Goal: Transaction & Acquisition: Purchase product/service

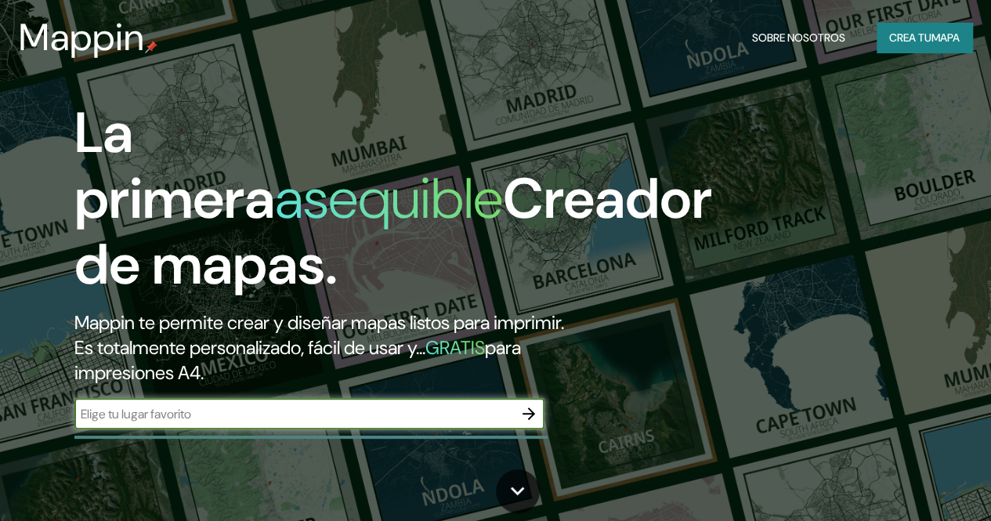
click at [401, 423] on input "text" at bounding box center [293, 414] width 439 height 18
type input "Los Patios"
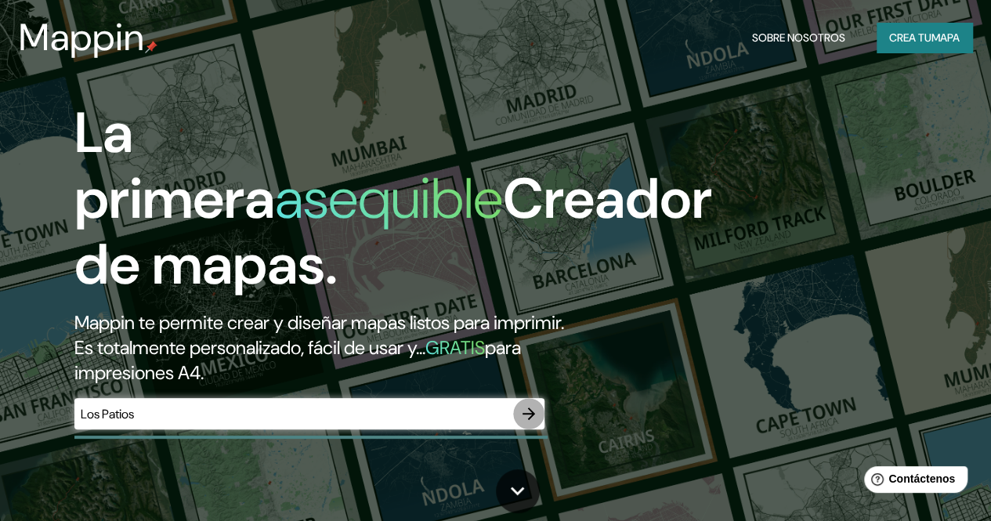
click at [526, 423] on icon "button" at bounding box center [528, 413] width 19 height 19
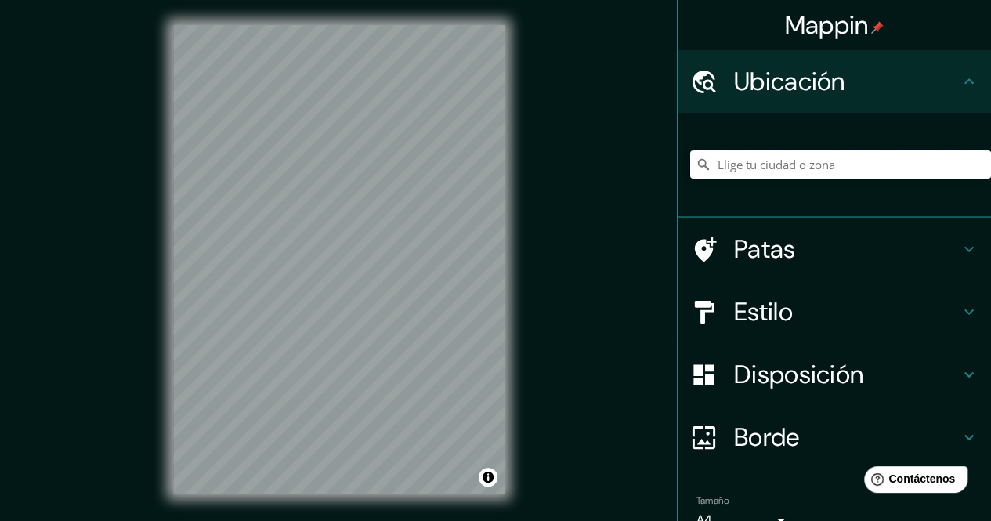
click at [815, 156] on input "Elige tu ciudad o zona" at bounding box center [840, 164] width 301 height 28
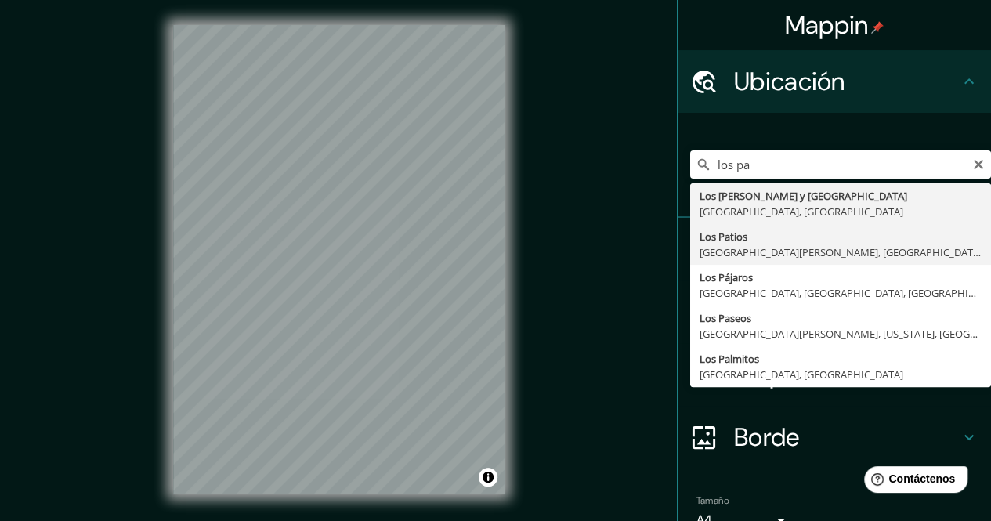
type input "[GEOGRAPHIC_DATA], [GEOGRAPHIC_DATA][PERSON_NAME], [GEOGRAPHIC_DATA]"
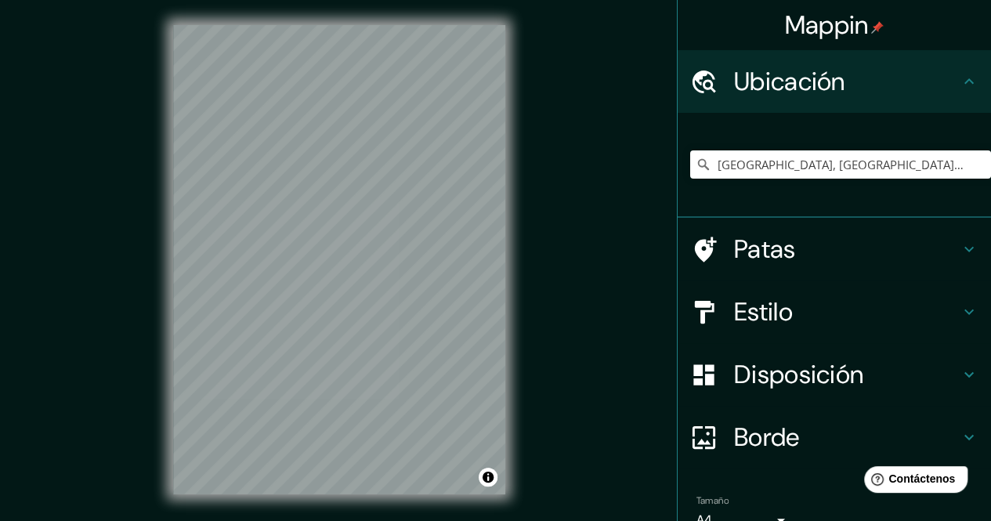
click at [440, 0] on html "Mappin Ubicación Los Patios, [GEOGRAPHIC_DATA][PERSON_NAME], [GEOGRAPHIC_DATA] …" at bounding box center [495, 260] width 991 height 521
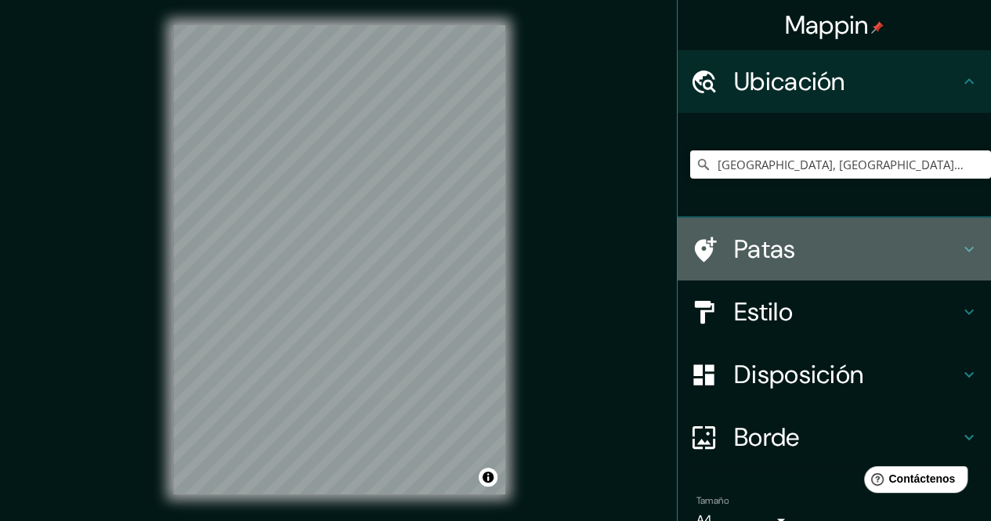
click at [846, 259] on h4 "Patas" at bounding box center [847, 248] width 226 height 31
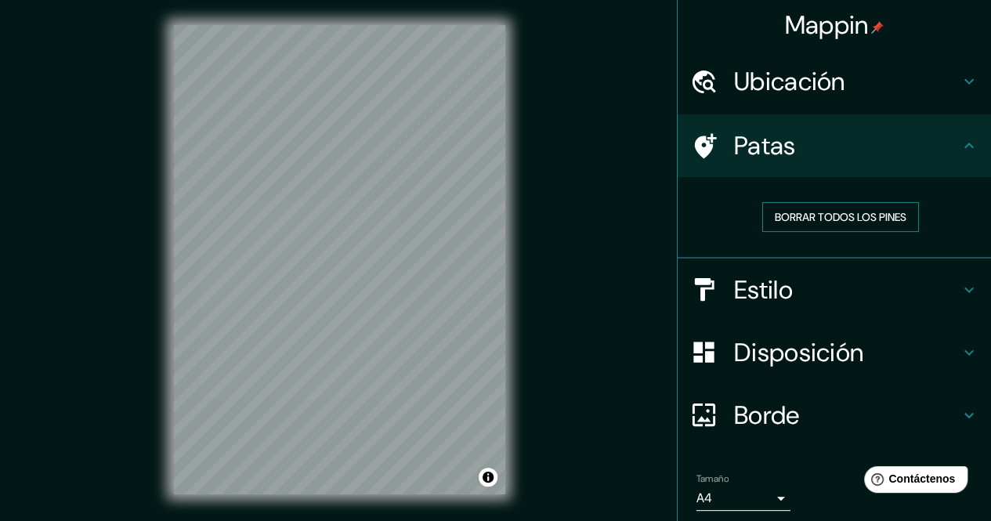
click at [833, 223] on font "Borrar todos los pines" at bounding box center [841, 217] width 132 height 14
click at [791, 286] on h4 "Estilo" at bounding box center [847, 289] width 226 height 31
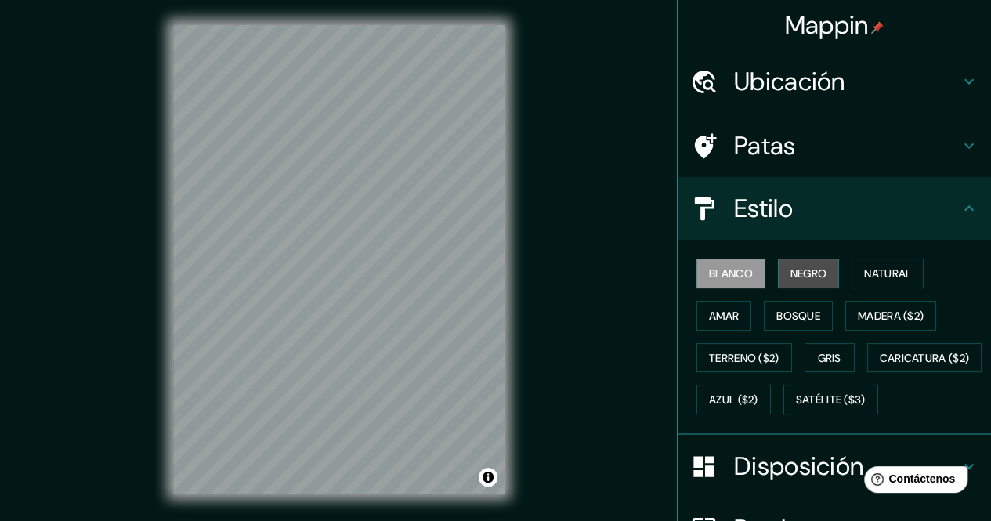
click at [801, 281] on font "Negro" at bounding box center [809, 273] width 37 height 20
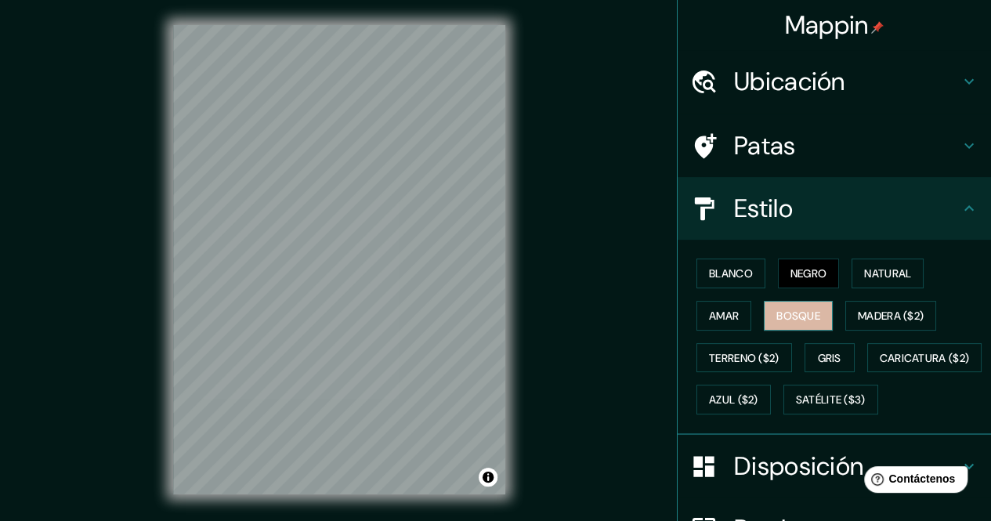
click at [774, 324] on button "Bosque" at bounding box center [798, 316] width 69 height 30
click at [718, 320] on font "Amar" at bounding box center [724, 316] width 30 height 14
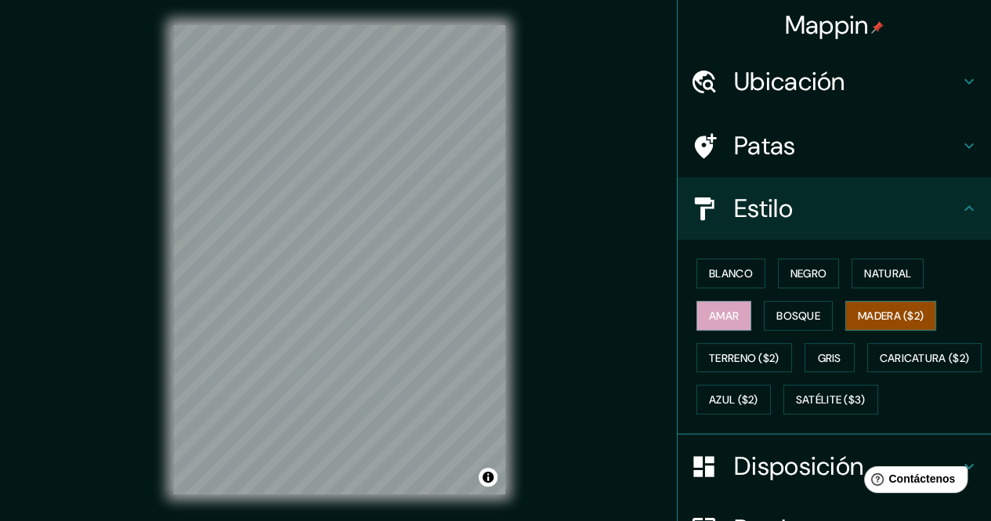
click at [879, 309] on font "Madera ($2)" at bounding box center [891, 316] width 66 height 14
click at [819, 361] on font "Gris" at bounding box center [830, 358] width 24 height 14
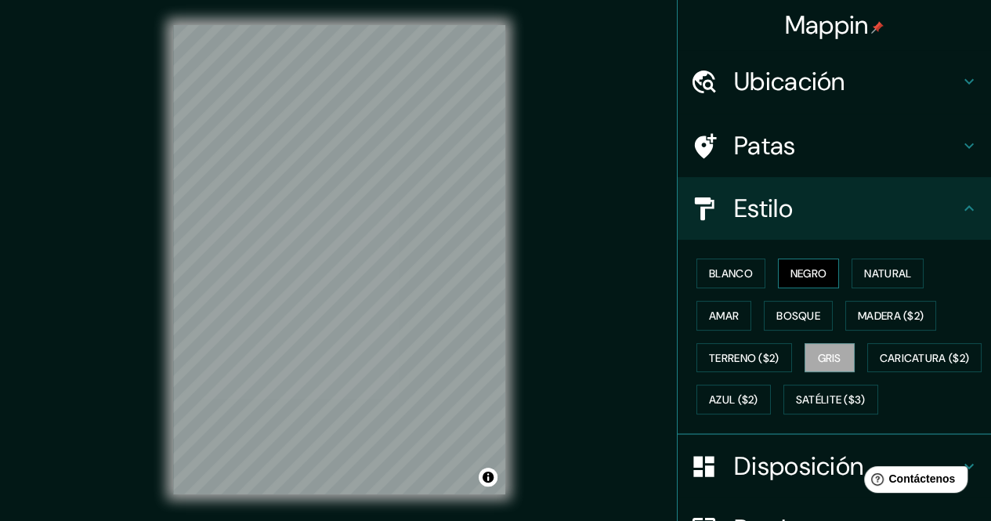
click at [802, 276] on font "Negro" at bounding box center [809, 273] width 37 height 14
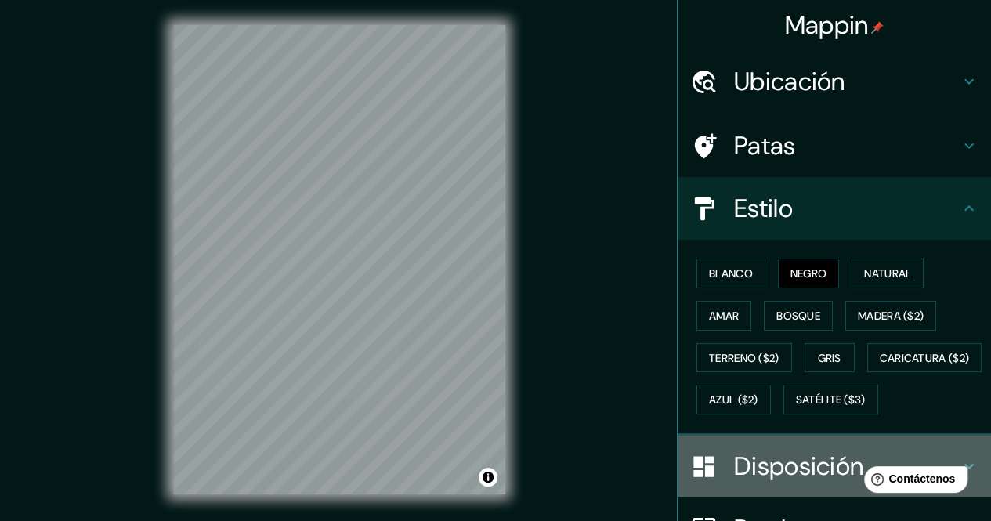
click at [758, 483] on font "Disposición" at bounding box center [798, 466] width 129 height 33
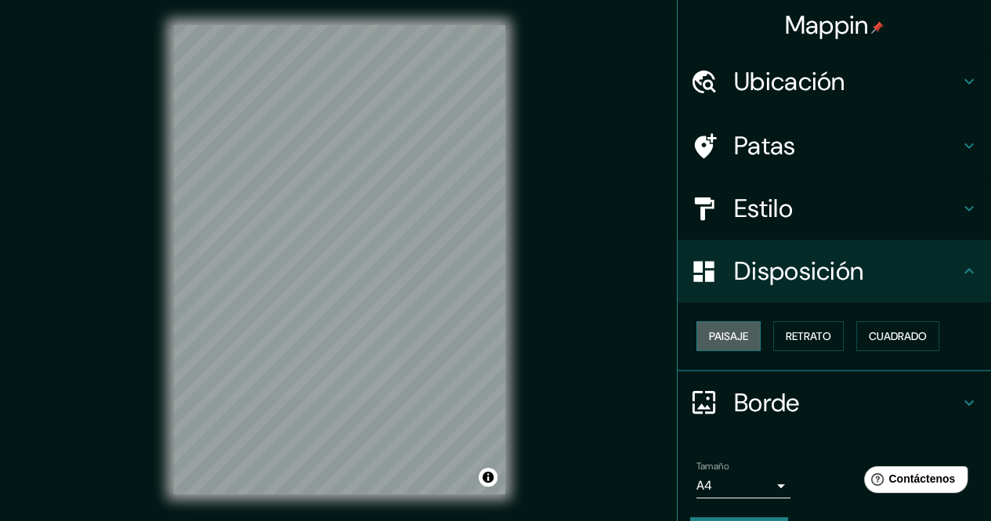
click at [733, 341] on font "Paisaje" at bounding box center [728, 336] width 39 height 14
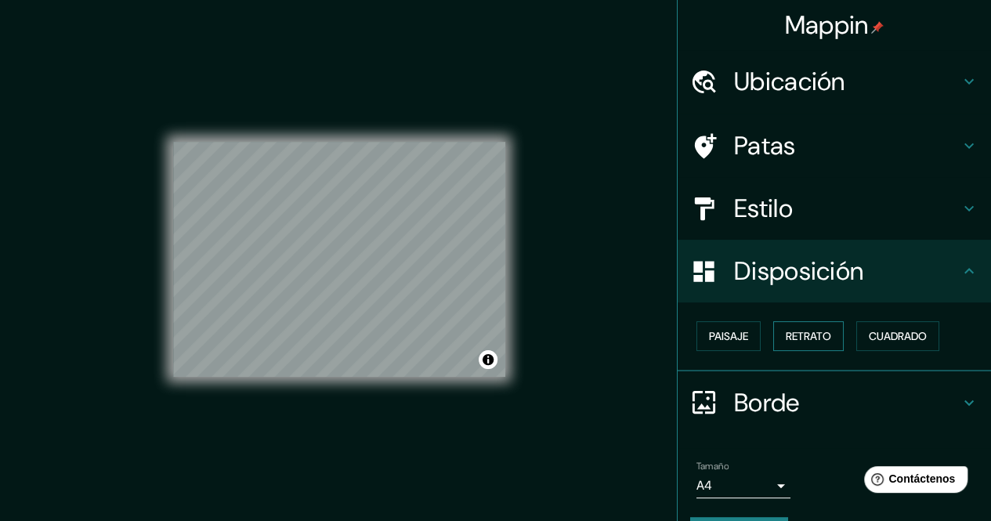
click at [786, 335] on font "Retrato" at bounding box center [808, 336] width 45 height 14
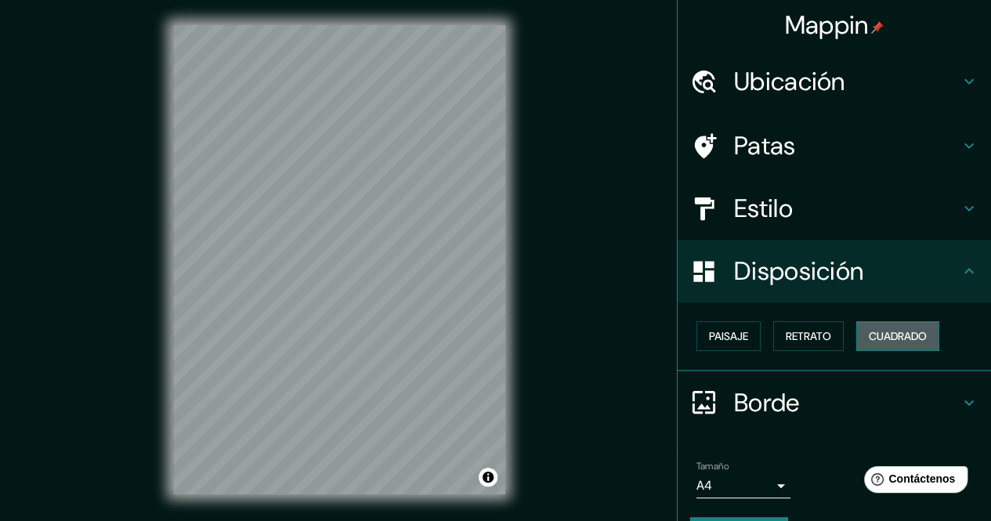
click at [892, 341] on font "Cuadrado" at bounding box center [898, 336] width 58 height 14
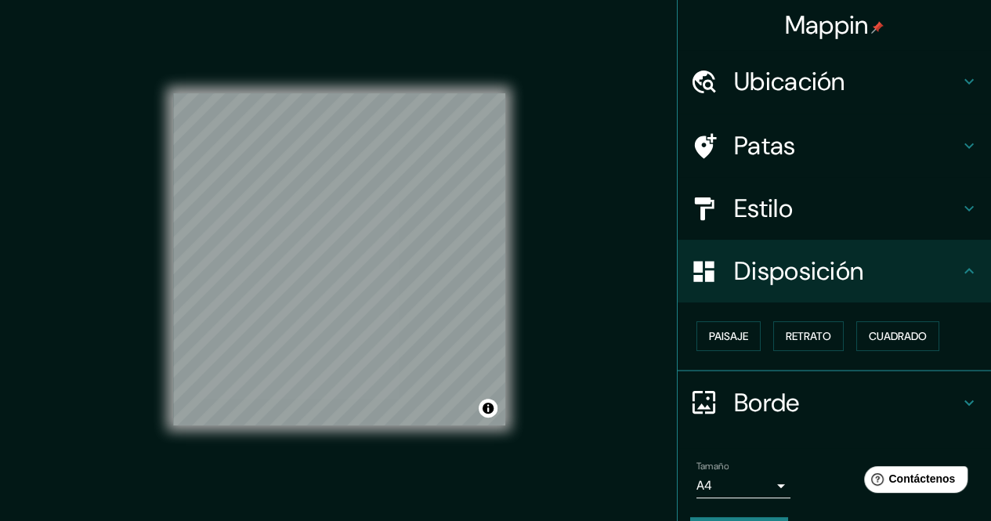
click at [815, 317] on div "Paisaje Retrato Cuadrado" at bounding box center [840, 336] width 301 height 42
click at [804, 329] on font "Retrato" at bounding box center [808, 336] width 45 height 14
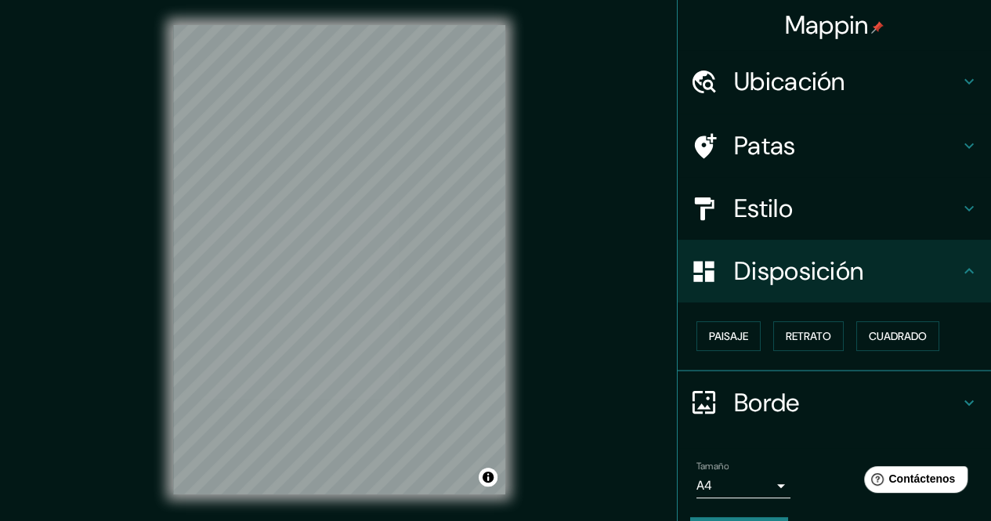
click at [790, 405] on h4 "Borde" at bounding box center [847, 402] width 226 height 31
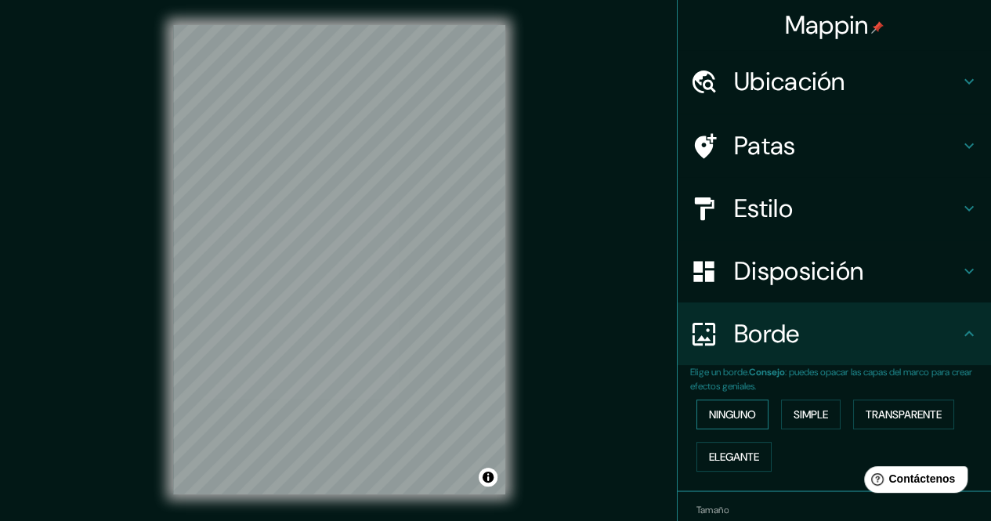
click at [736, 405] on font "Ninguno" at bounding box center [732, 414] width 47 height 20
click at [812, 414] on font "Simple" at bounding box center [811, 414] width 34 height 14
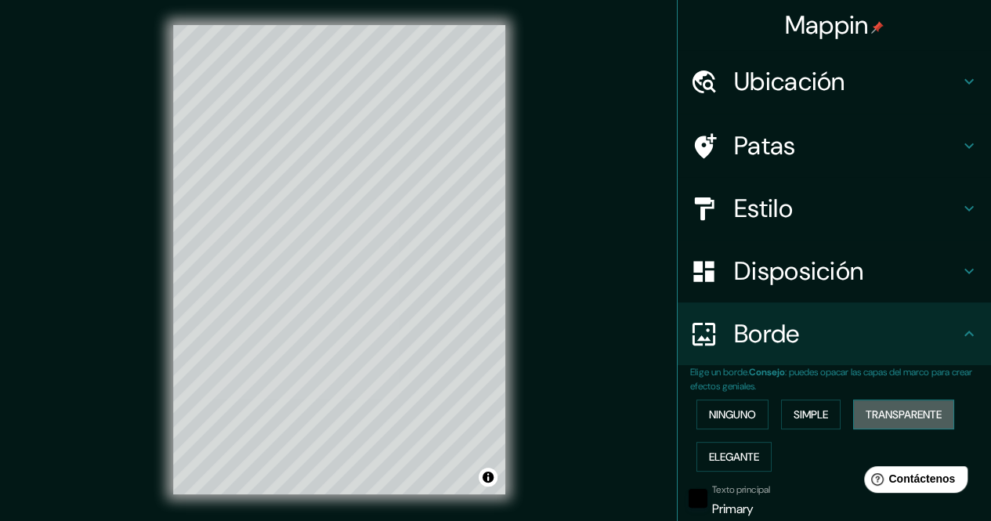
click at [899, 420] on font "Transparente" at bounding box center [904, 414] width 76 height 14
click at [745, 450] on font "Elegante" at bounding box center [734, 457] width 50 height 14
click at [806, 414] on font "Simple" at bounding box center [811, 414] width 34 height 14
click at [689, 493] on div "negro" at bounding box center [698, 498] width 19 height 19
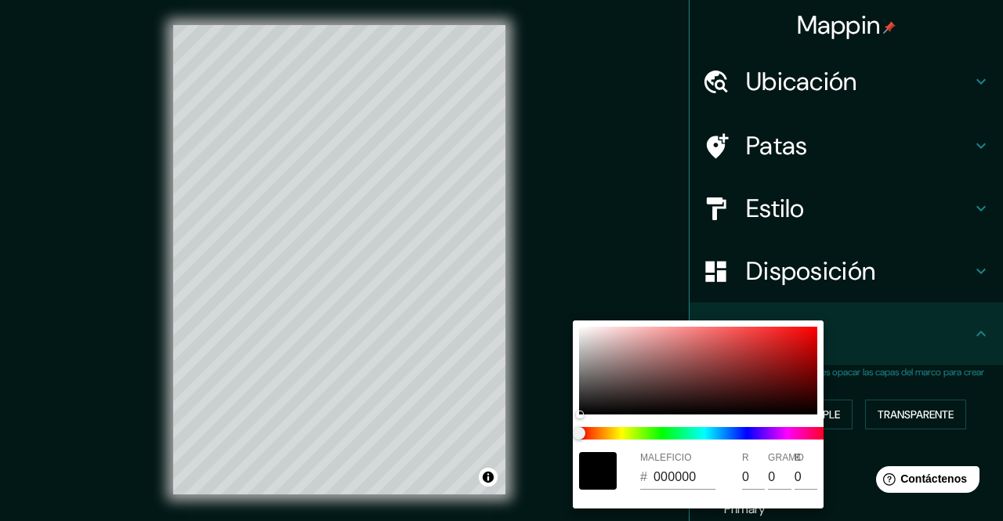
click at [990, 259] on div at bounding box center [501, 260] width 1003 height 521
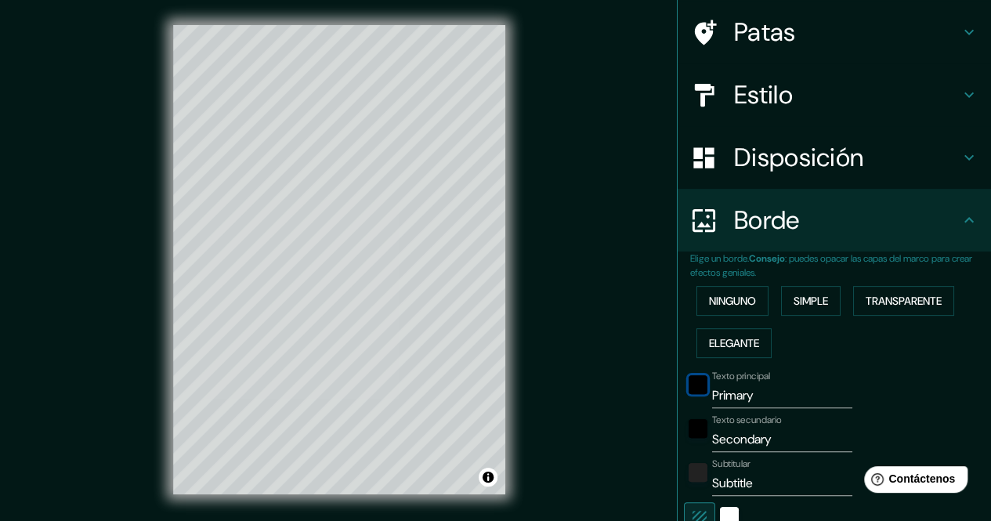
scroll to position [196, 0]
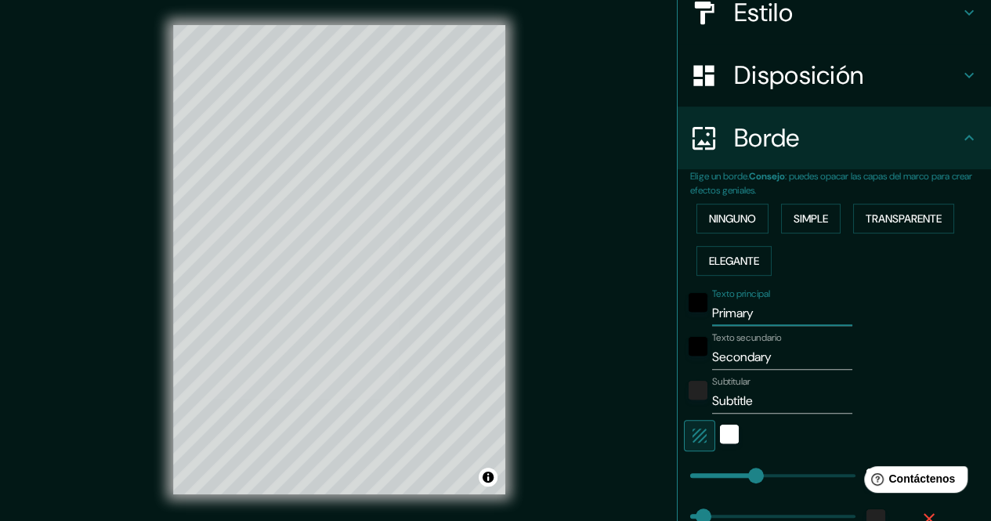
drag, startPoint x: 744, startPoint y: 306, endPoint x: 663, endPoint y: 332, distance: 85.5
click at [663, 332] on div "Mappin Ubicación Los Patios, [GEOGRAPHIC_DATA][PERSON_NAME], [GEOGRAPHIC_DATA] …" at bounding box center [495, 272] width 991 height 545
type input "L"
type input "170"
type input "34"
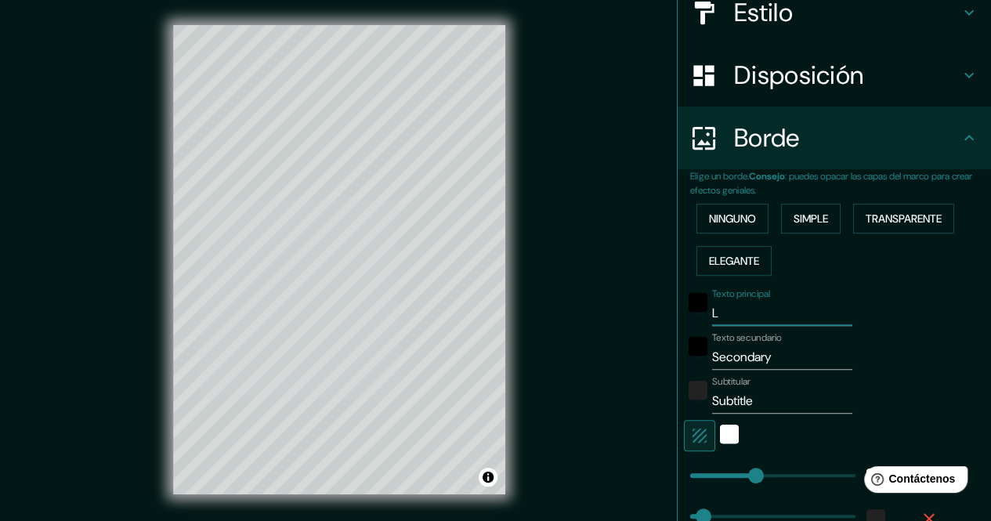
type input "Lo"
type input "170"
type input "34"
type input "Los"
type input "170"
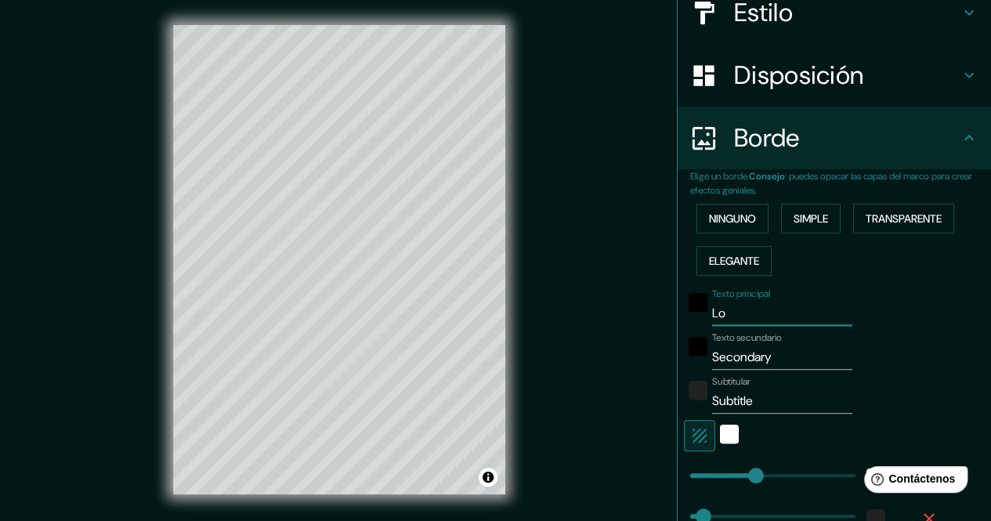
type input "34"
type input "Los"
type input "170"
type input "34"
type input "Los O"
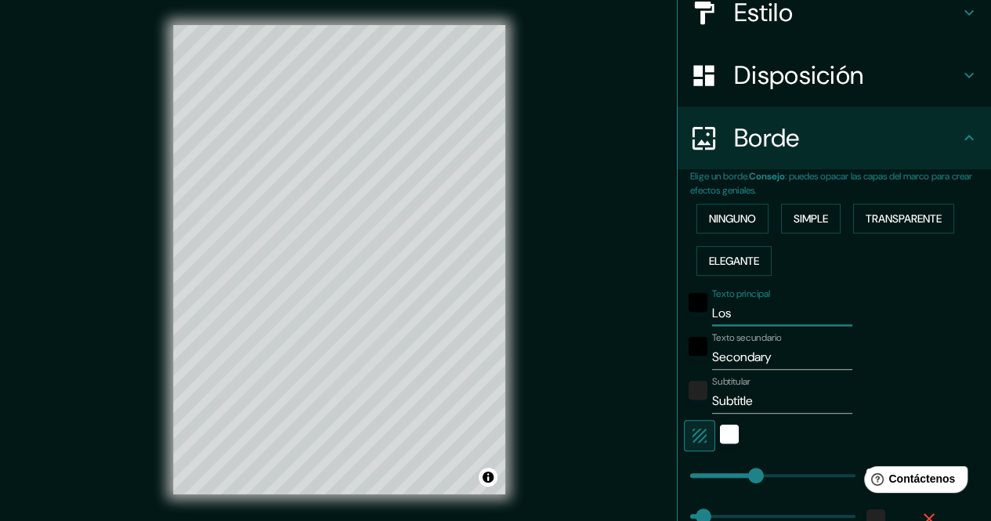
type input "170"
type input "34"
type input "Los"
type input "170"
type input "34"
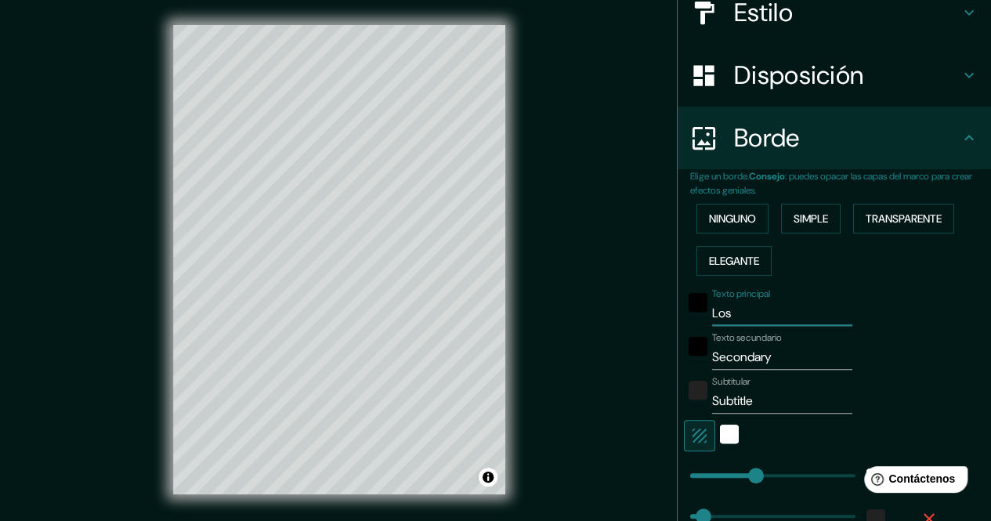
type input "Los P"
type input "170"
type input "34"
type input "[GEOGRAPHIC_DATA]"
type input "170"
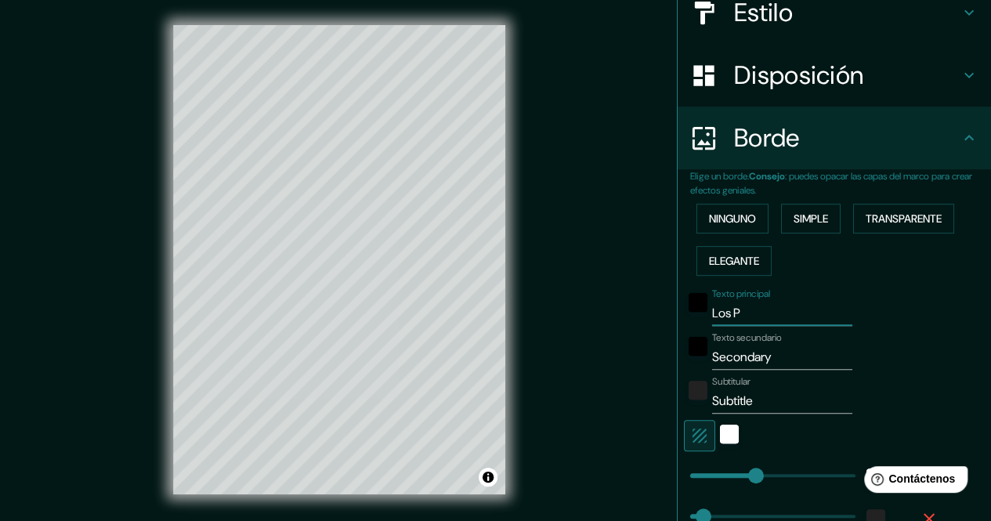
type input "34"
type input "Los PAT"
type input "170"
type input "34"
type input "Los PATI"
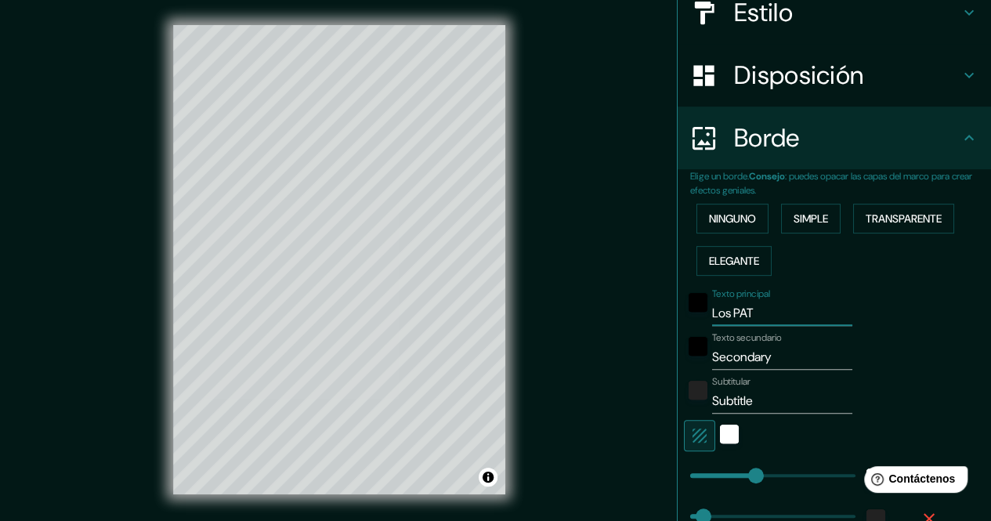
type input "170"
type input "34"
type input "Los PATIO"
type input "170"
type input "34"
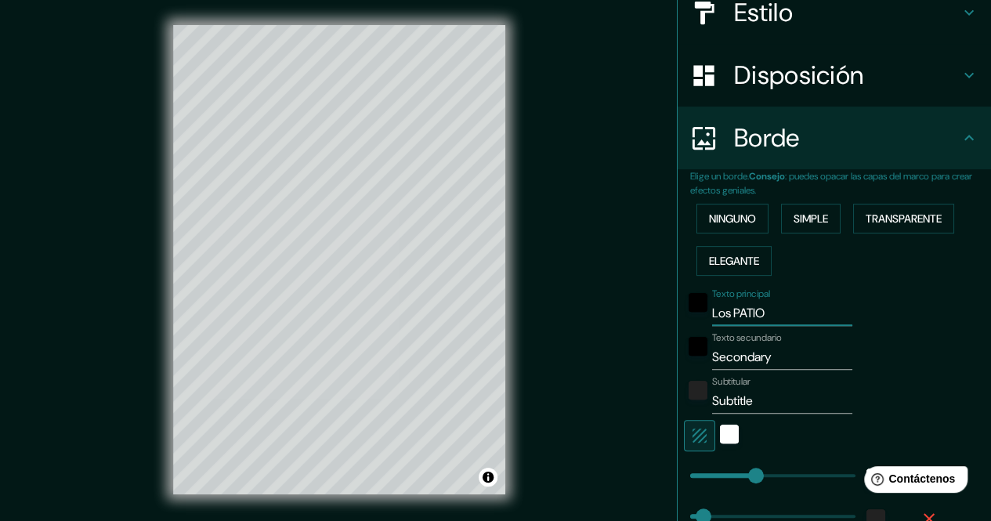
type input "Los PATIOS"
type input "170"
type input "34"
type input "Los PATIOS"
drag, startPoint x: 768, startPoint y: 353, endPoint x: 657, endPoint y: 343, distance: 111.7
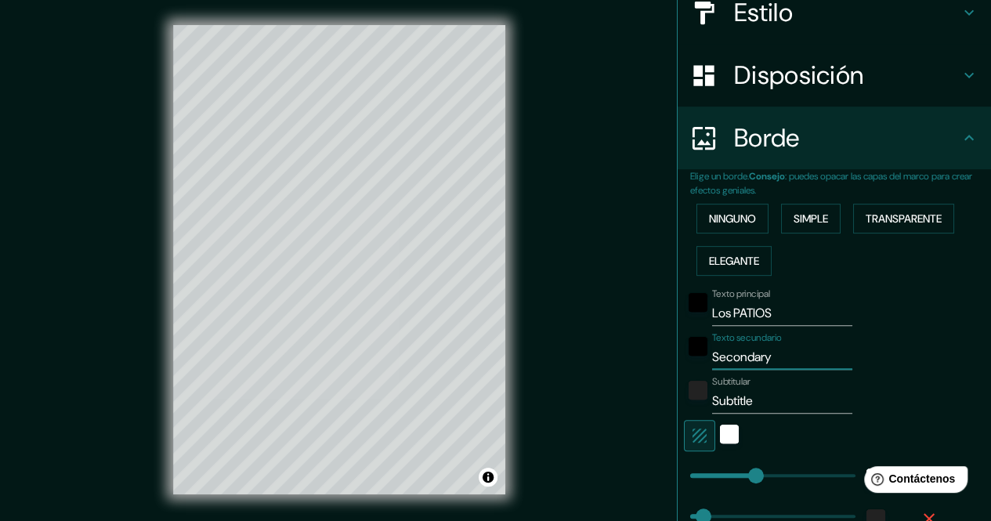
click at [657, 343] on div "Mappin Ubicación Los Patios, [GEOGRAPHIC_DATA][PERSON_NAME], [GEOGRAPHIC_DATA] …" at bounding box center [495, 272] width 991 height 545
type input "n"
type input "170"
type input "34"
type input "170"
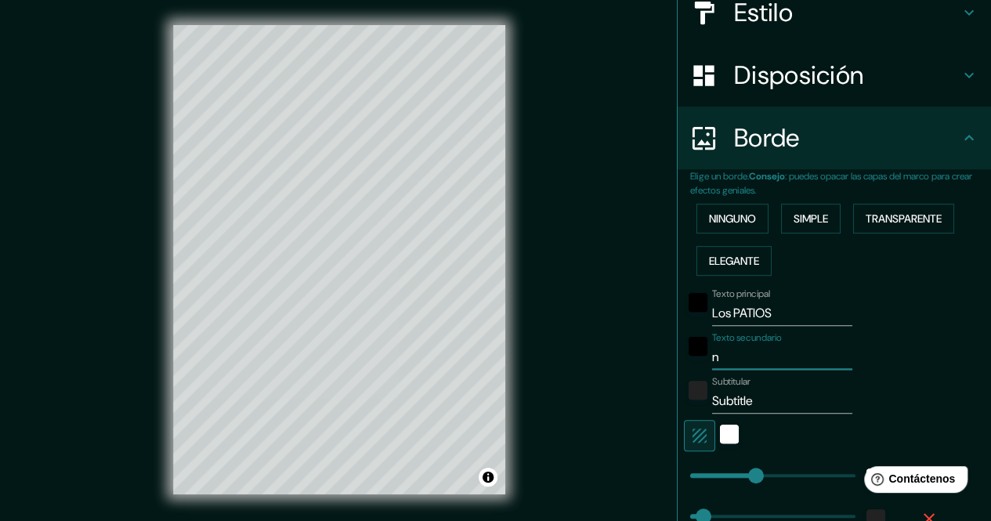
type input "34"
type input "N"
type input "170"
type input "34"
type input "No"
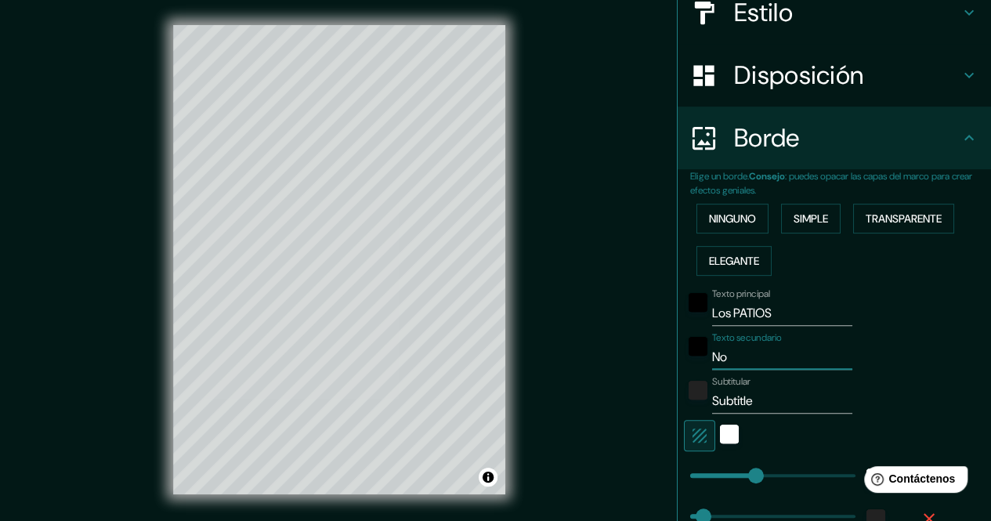
type input "170"
type input "34"
type input "Nor"
type input "170"
type input "34"
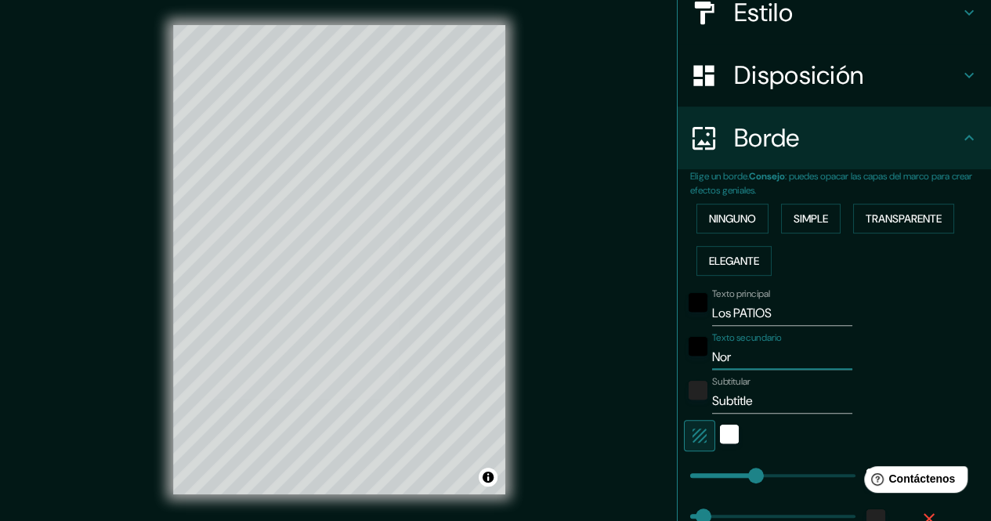
type input "Nort"
type input "170"
type input "34"
type input "Norte"
type input "170"
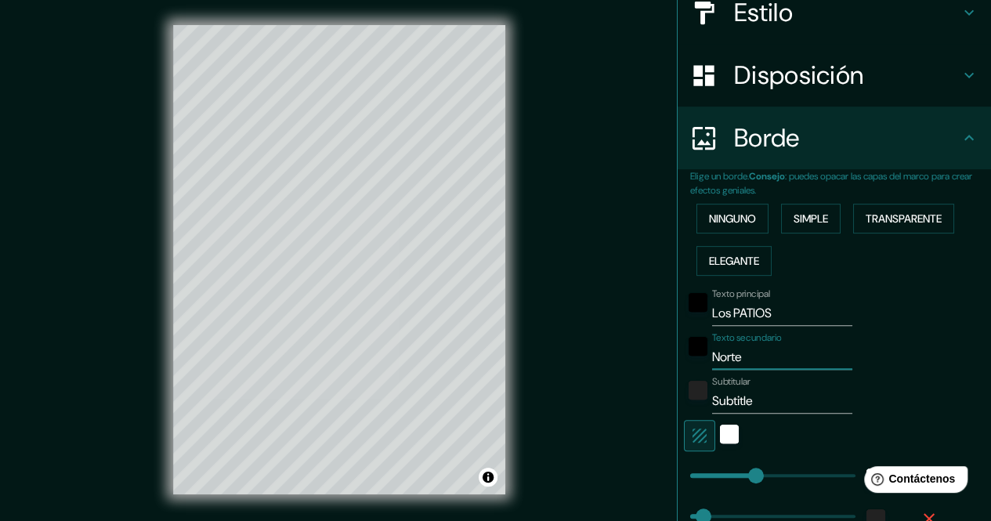
type input "34"
type input "Norte"
type input "170"
type input "34"
type input "Norte d"
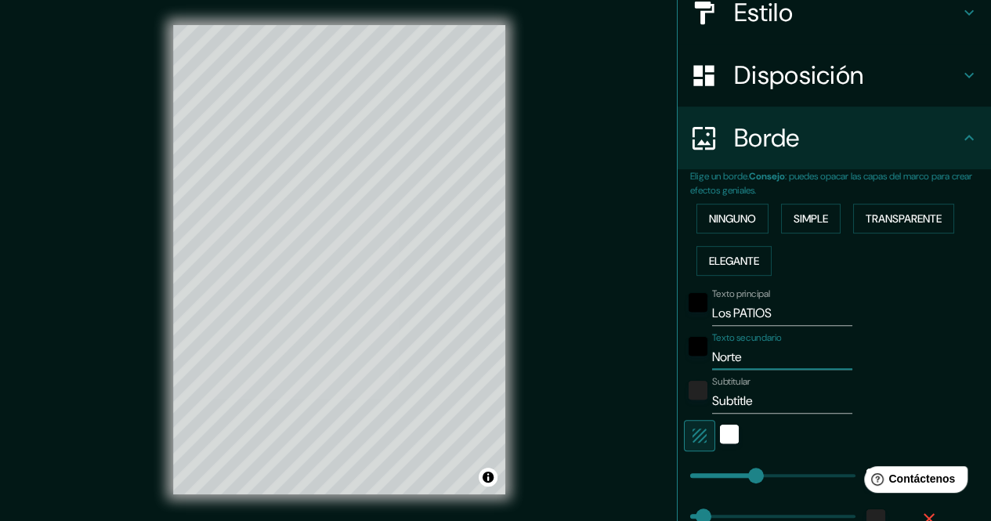
type input "170"
type input "34"
type input "Norte de"
type input "170"
type input "34"
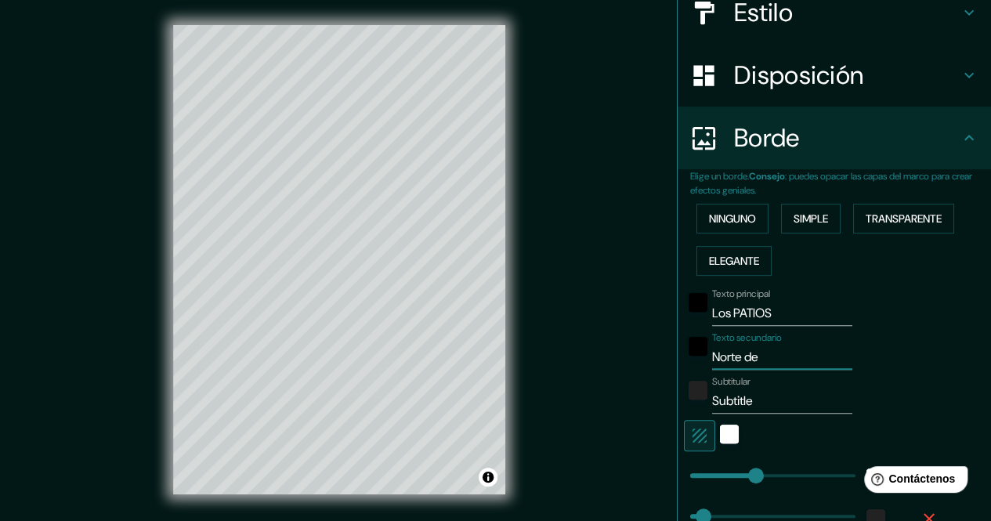
type input "Norte de s"
type input "170"
type input "34"
type input "Norte de sa"
type input "170"
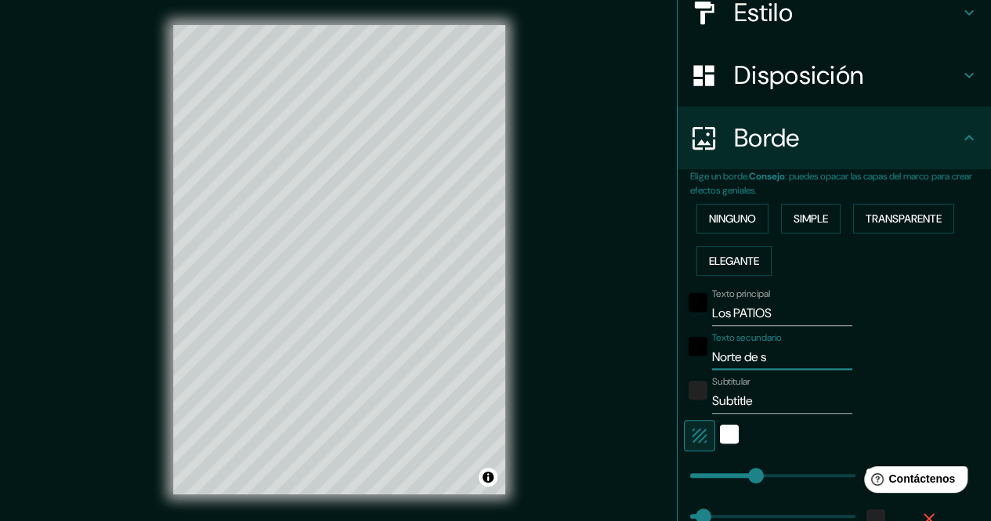
type input "34"
type input "Norte de s"
type input "170"
type input "34"
type input "Norte de"
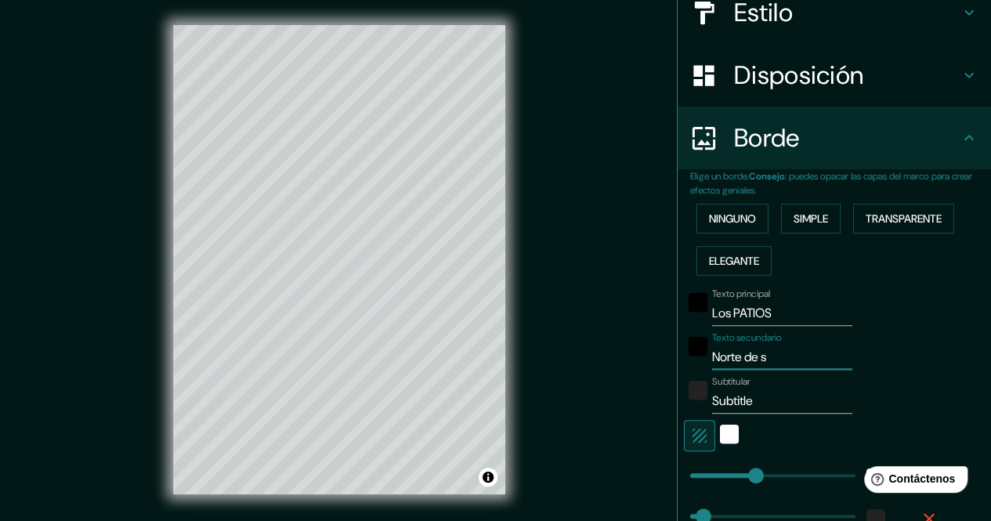
type input "170"
type input "34"
type input "Norte de S"
type input "170"
type input "34"
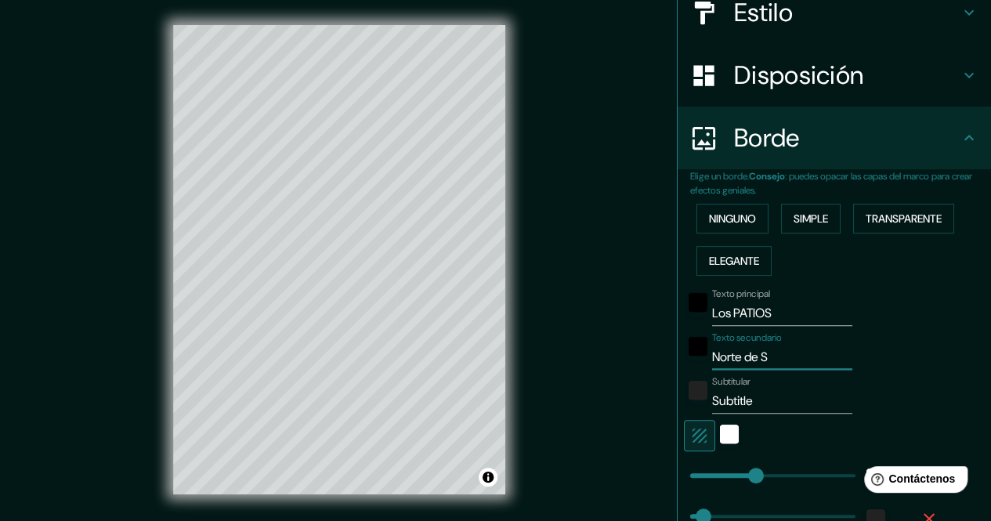
type input "Norte de Sa"
type input "170"
type input "34"
type input "Norte de San"
type input "170"
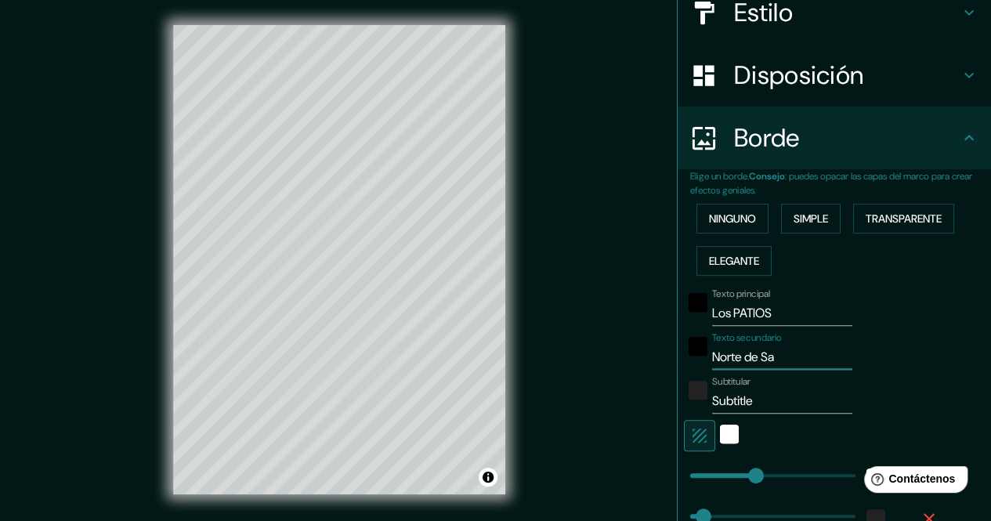
type input "34"
type input "Norte de Sant"
type input "170"
type input "34"
type input "Norte de Santa"
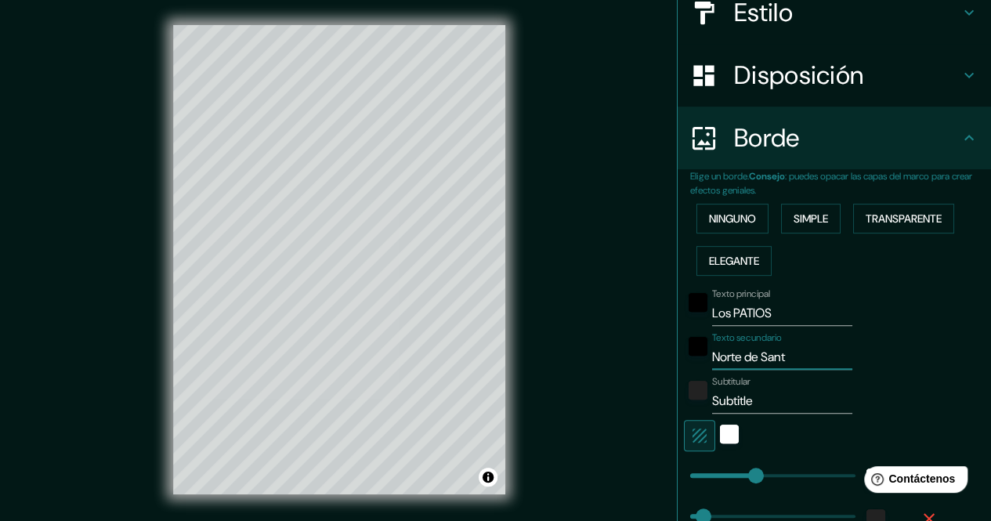
type input "170"
type input "34"
type input "Norte [PERSON_NAME]"
type input "170"
type input "34"
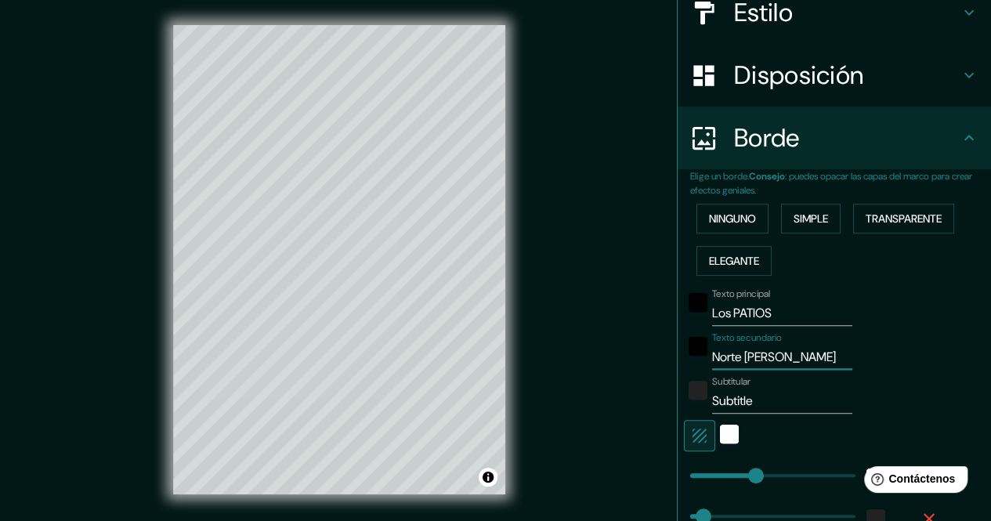
type input "Norte de Santand"
type input "170"
type input "34"
type input "Norte de Santande"
type input "170"
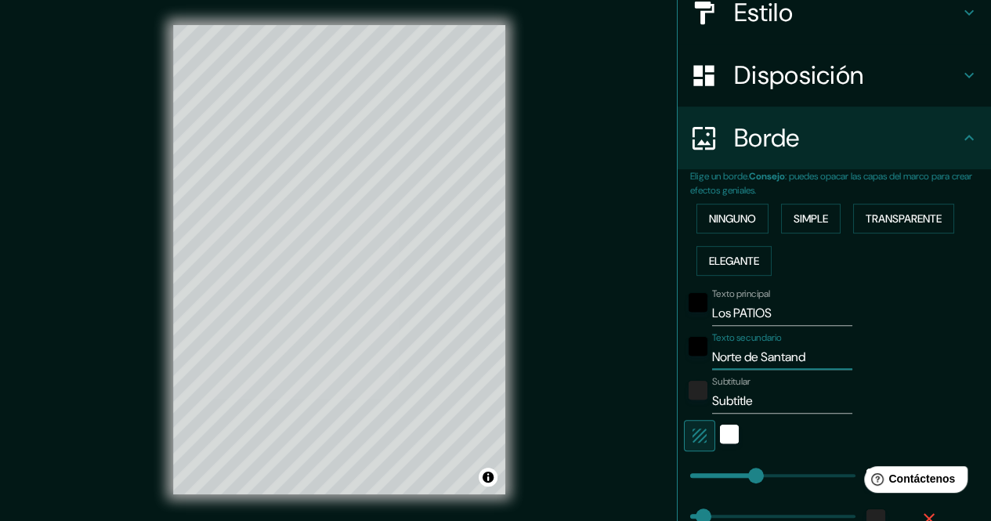
type input "34"
type input "Norte [PERSON_NAME]"
type input "170"
type input "34"
type input "Norte [PERSON_NAME]"
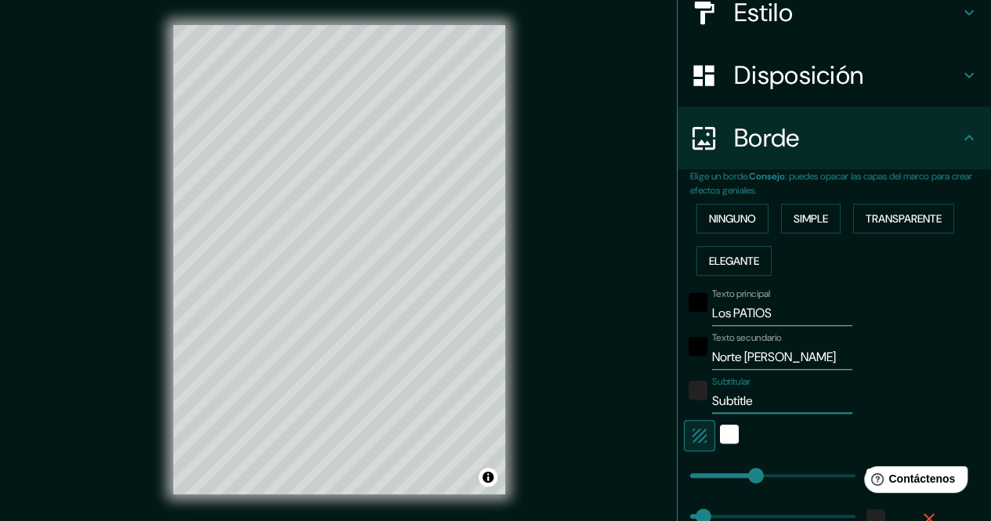
type input "C"
type input "170"
type input "34"
type input "Co"
type input "170"
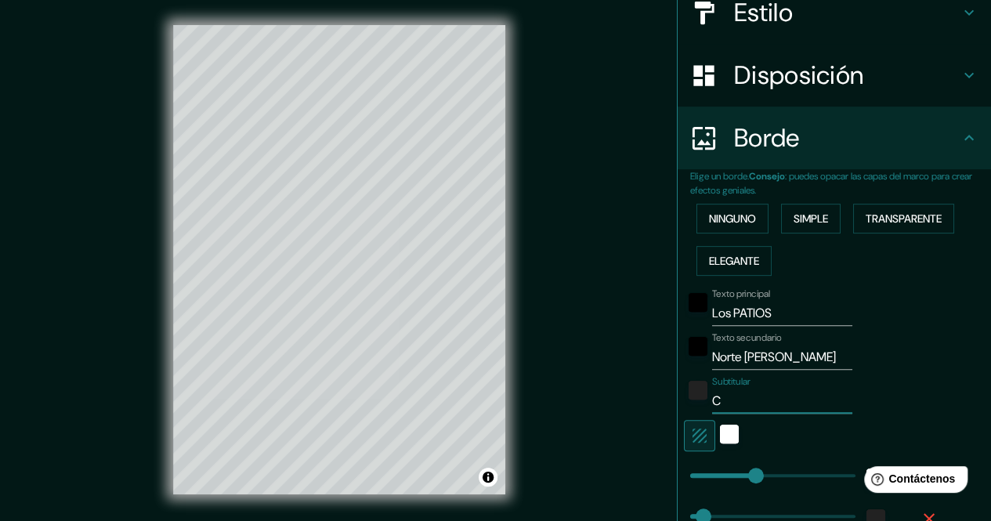
type input "34"
type input "Col"
type input "170"
type input "34"
type input "Colo"
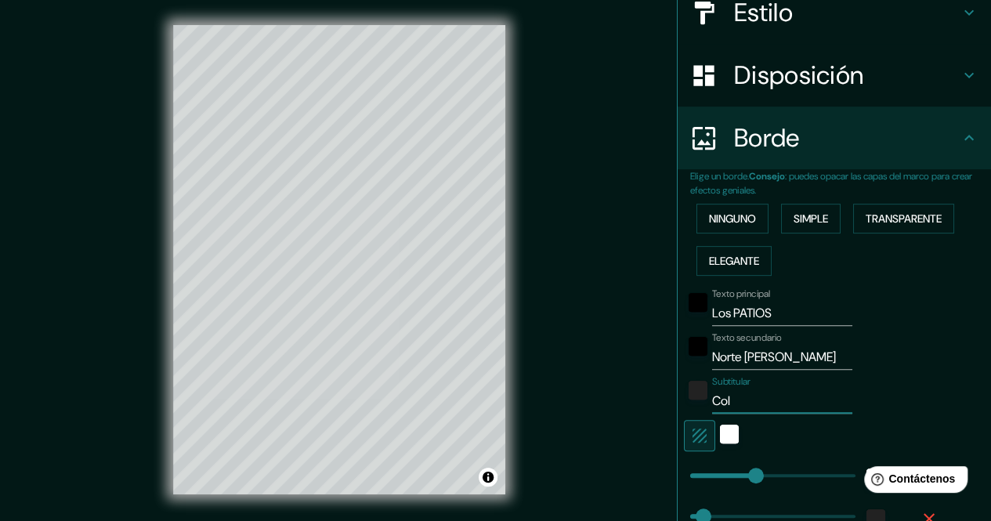
type input "170"
type input "34"
type input "Colom"
type input "170"
type input "34"
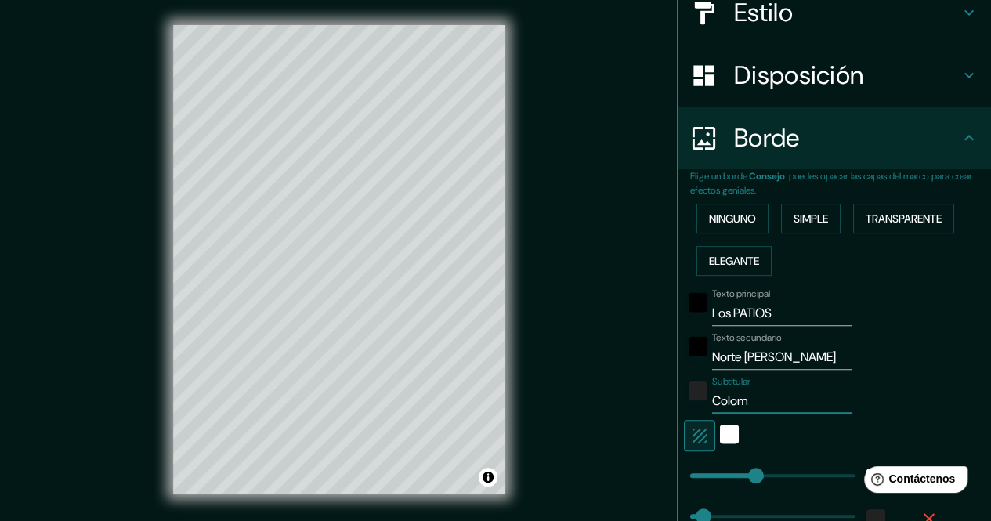
type input "Colomb"
type input "170"
type input "34"
type input "[PERSON_NAME]"
type input "170"
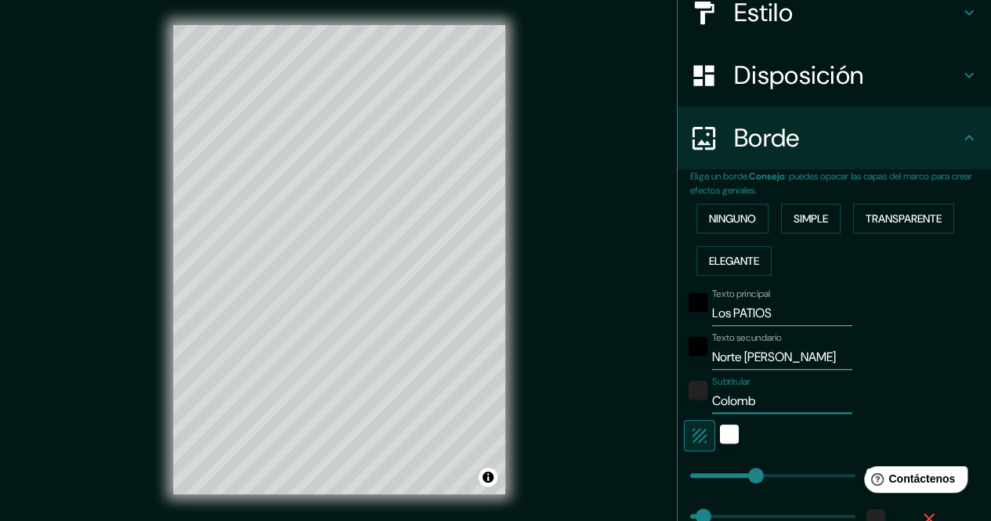
type input "34"
type input "[GEOGRAPHIC_DATA]"
type input "170"
type input "34"
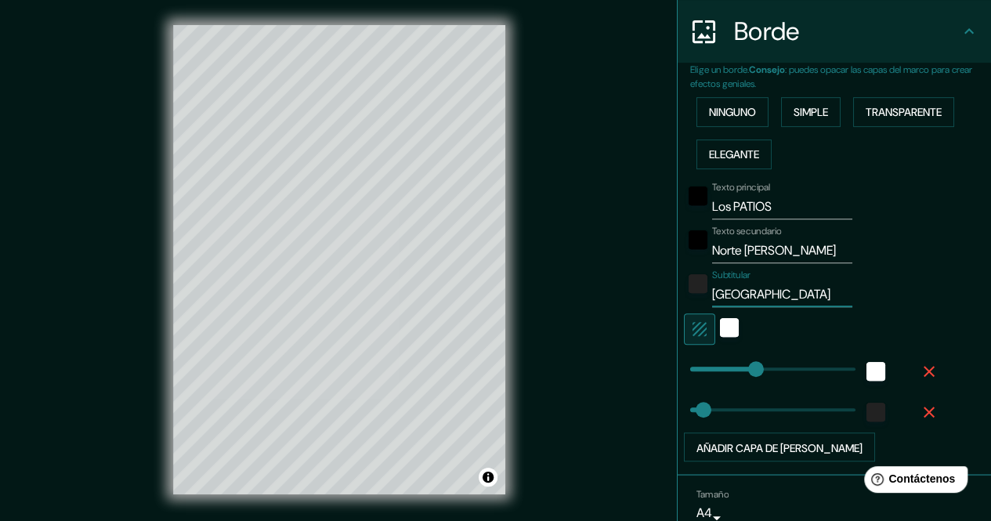
scroll to position [371, 0]
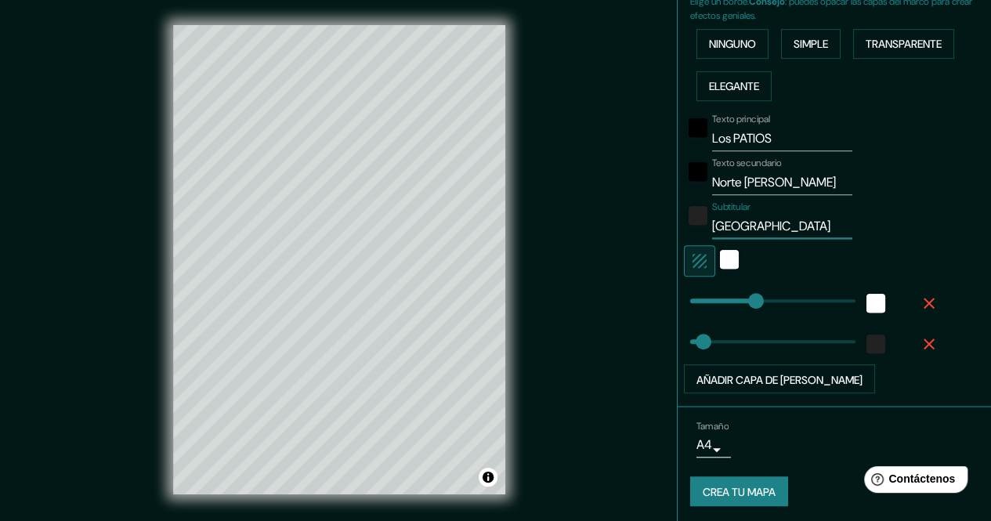
type input "170"
type input "[GEOGRAPHIC_DATA]"
type input "305"
drag, startPoint x: 747, startPoint y: 300, endPoint x: 797, endPoint y: 302, distance: 50.2
type input "34"
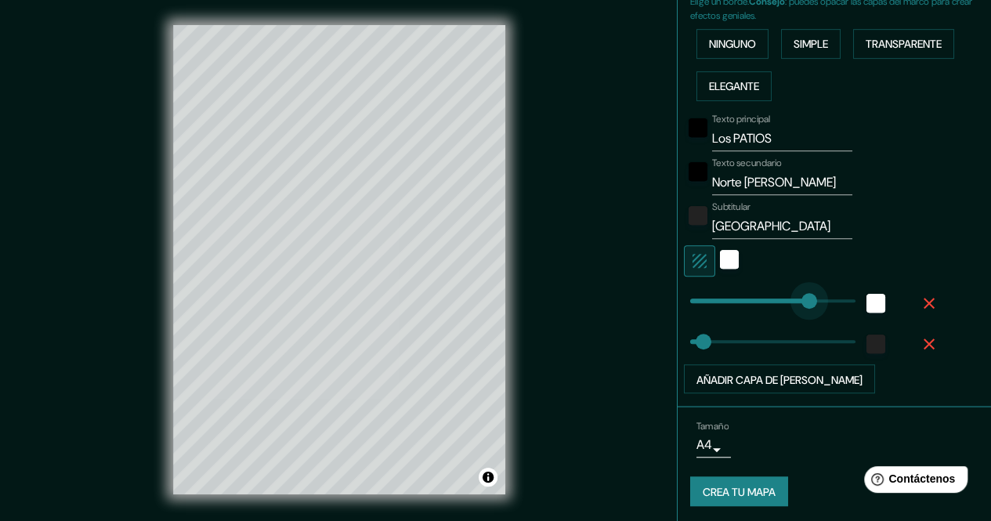
type input "110"
drag, startPoint x: 797, startPoint y: 302, endPoint x: 721, endPoint y: 295, distance: 76.3
type input "34"
type input "68"
drag, startPoint x: 724, startPoint y: 294, endPoint x: 705, endPoint y: 292, distance: 18.9
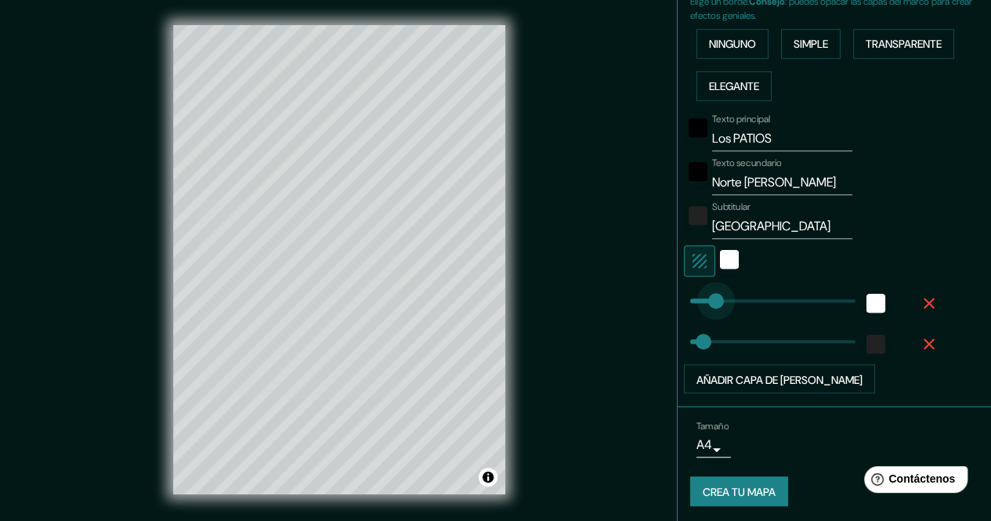
type input "34"
type input "68"
type input "34"
type input "0"
drag, startPoint x: 704, startPoint y: 292, endPoint x: 633, endPoint y: 300, distance: 71.7
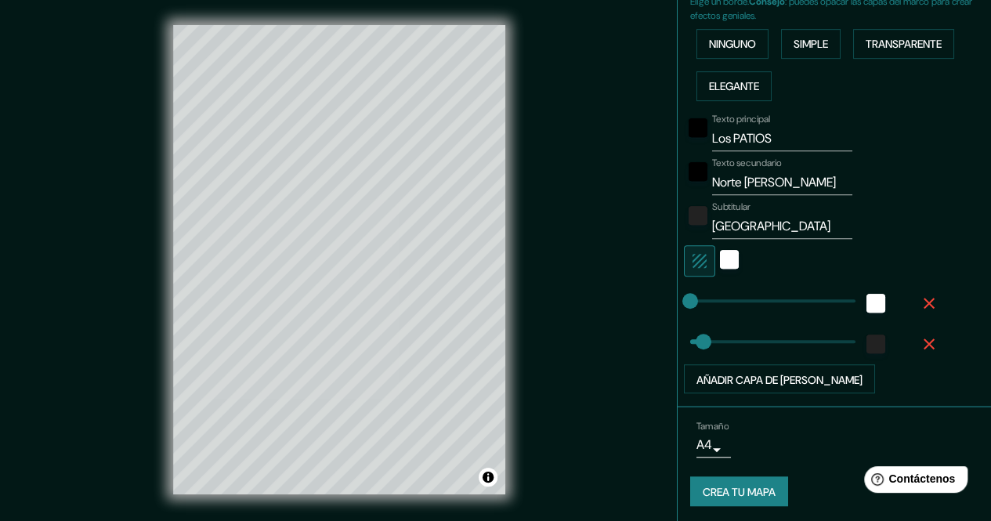
type input "34"
type input "21"
drag, startPoint x: 677, startPoint y: 299, endPoint x: 686, endPoint y: 299, distance: 9.4
type input "11"
drag, startPoint x: 694, startPoint y: 339, endPoint x: 683, endPoint y: 335, distance: 11.6
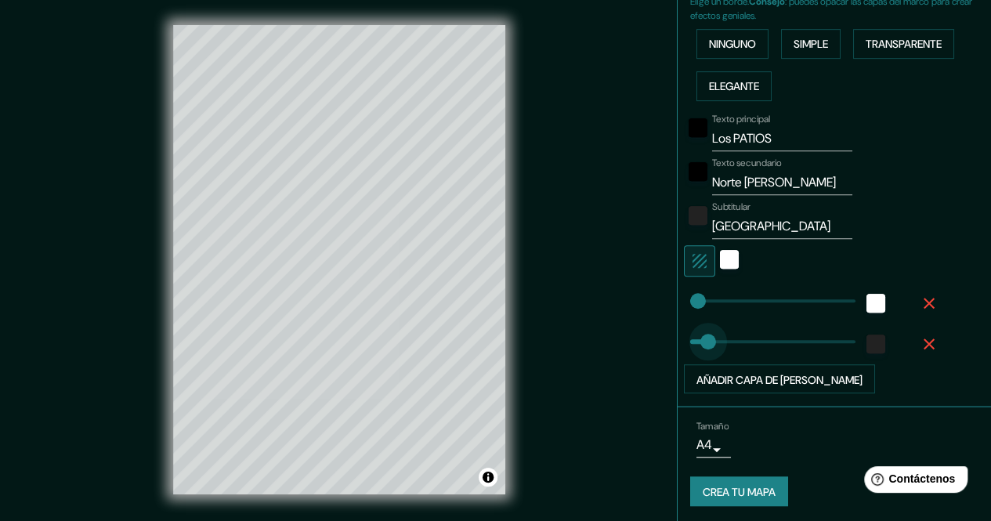
type input "54"
drag, startPoint x: 683, startPoint y: 335, endPoint x: 699, endPoint y: 335, distance: 15.7
type input "25"
drag, startPoint x: 703, startPoint y: 346, endPoint x: 688, endPoint y: 341, distance: 15.6
type input "25"
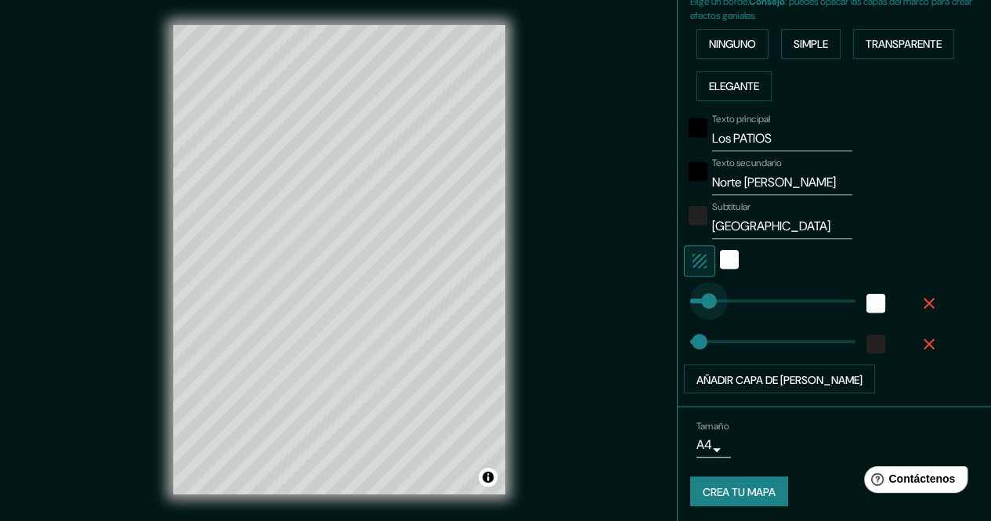
type input "68"
drag, startPoint x: 688, startPoint y: 301, endPoint x: 704, endPoint y: 298, distance: 16.7
click at [709, 298] on span at bounding box center [717, 301] width 16 height 16
type input "17"
click at [704, 435] on body "Mappin Ubicación Los Patios, [GEOGRAPHIC_DATA][PERSON_NAME], [GEOGRAPHIC_DATA] …" at bounding box center [495, 260] width 991 height 521
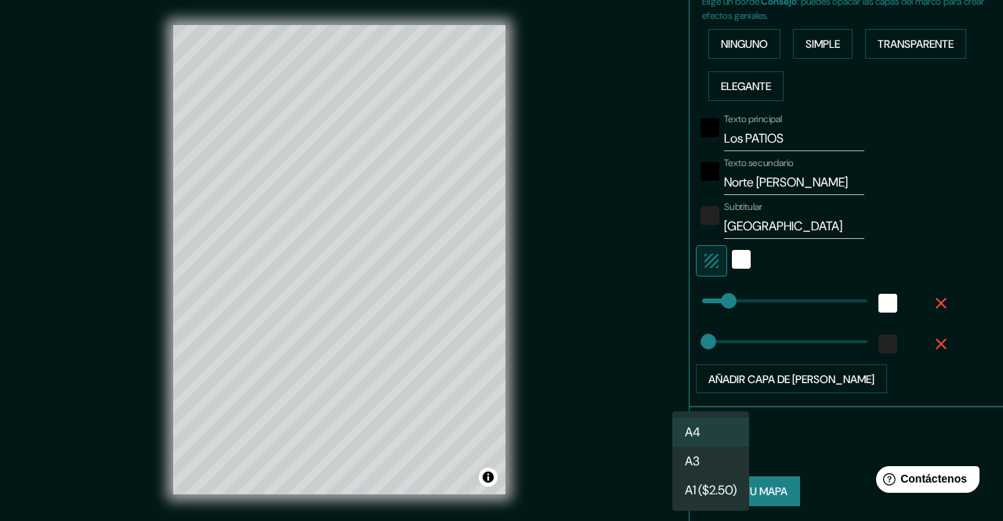
click at [715, 440] on li "A4" at bounding box center [710, 432] width 77 height 29
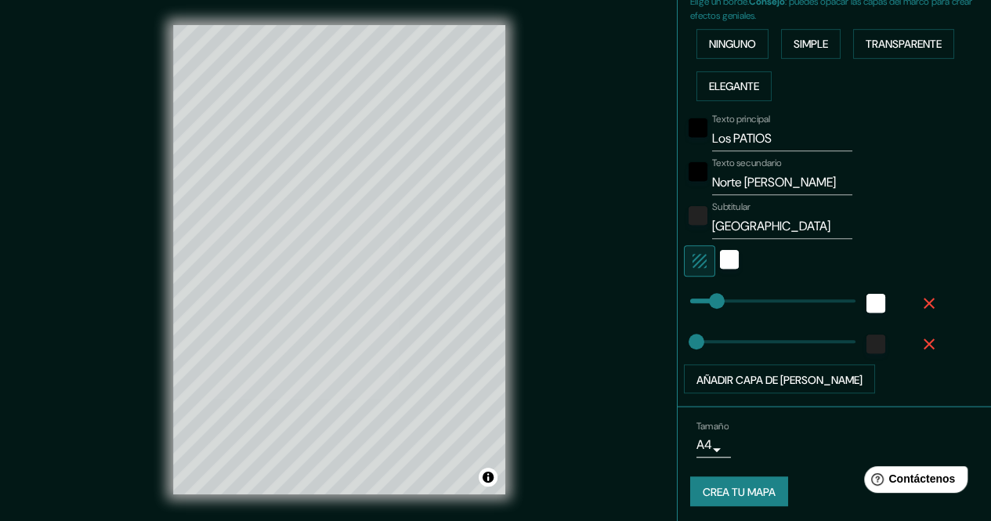
click at [515, 0] on html "Mappin Ubicación Los Patios, [GEOGRAPHIC_DATA][PERSON_NAME], [GEOGRAPHIC_DATA] …" at bounding box center [495, 260] width 991 height 521
click at [713, 91] on font "Elegante" at bounding box center [734, 86] width 50 height 14
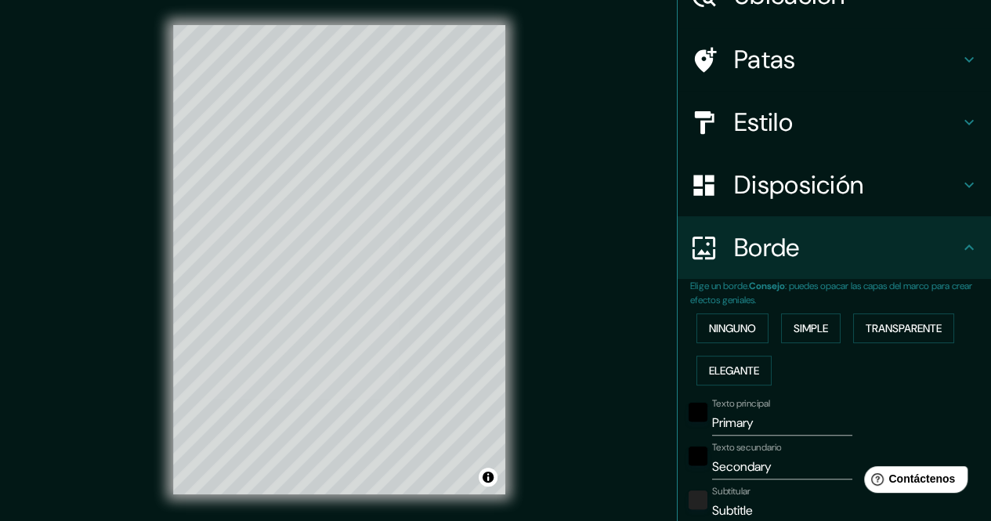
scroll to position [0, 0]
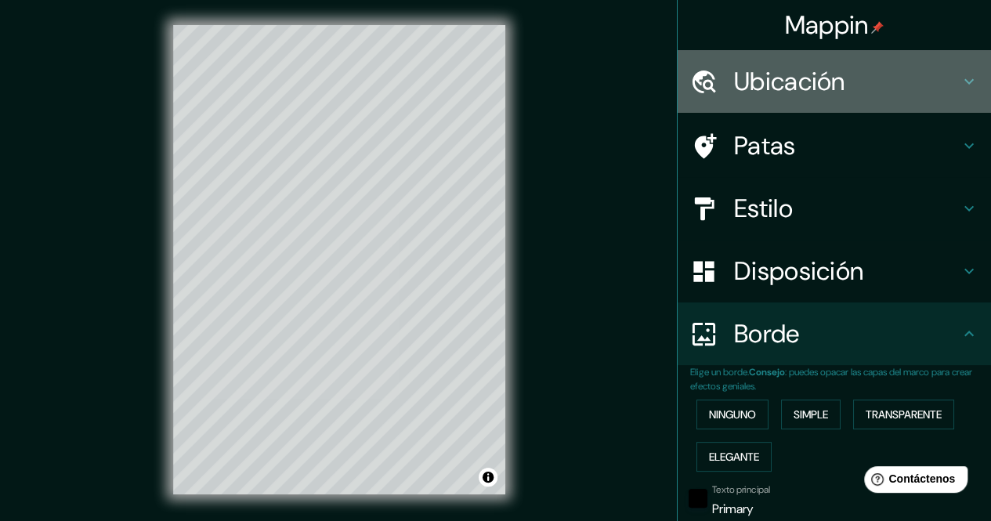
click at [874, 87] on h4 "Ubicación" at bounding box center [847, 81] width 226 height 31
type input "170"
type input "34"
type input "17"
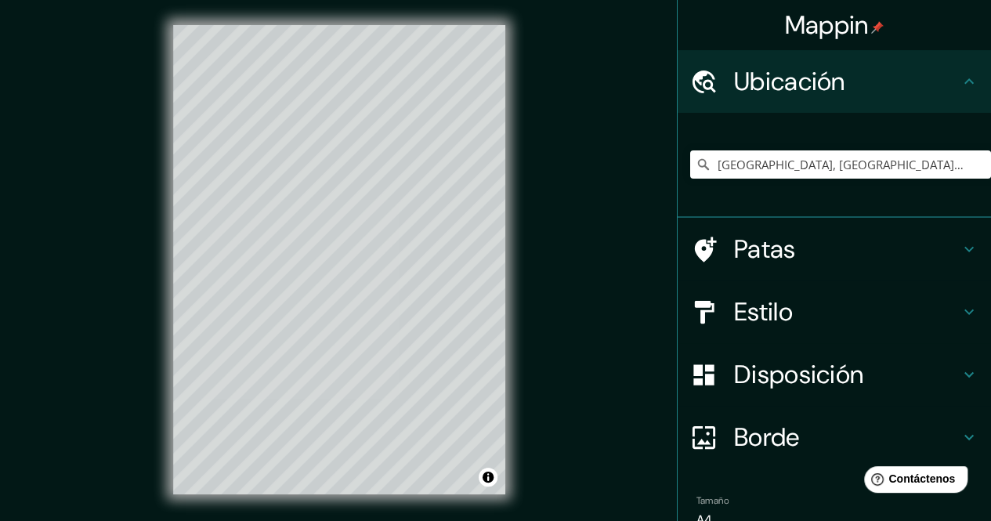
click at [876, 85] on h4 "Ubicación" at bounding box center [847, 81] width 226 height 31
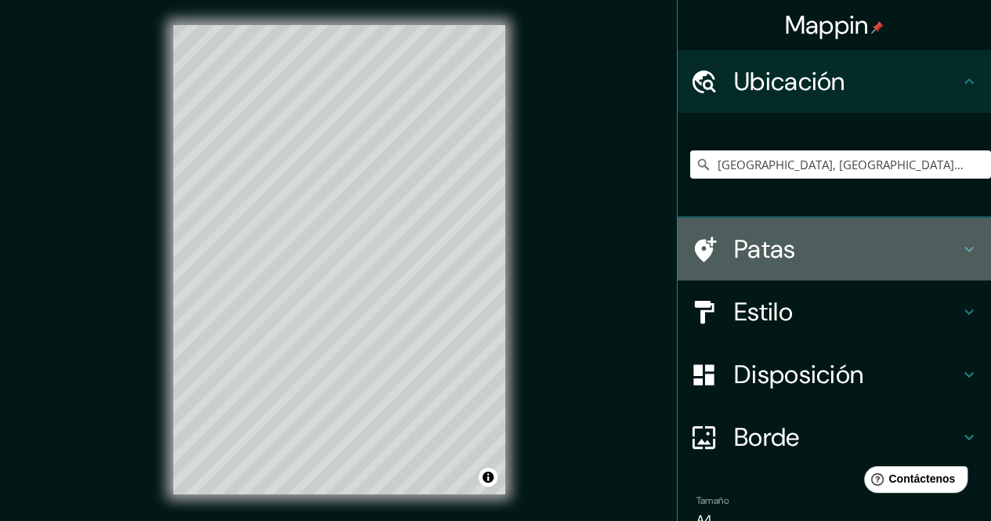
click at [823, 230] on div "Patas" at bounding box center [834, 249] width 313 height 63
type input "170"
type input "34"
type input "17"
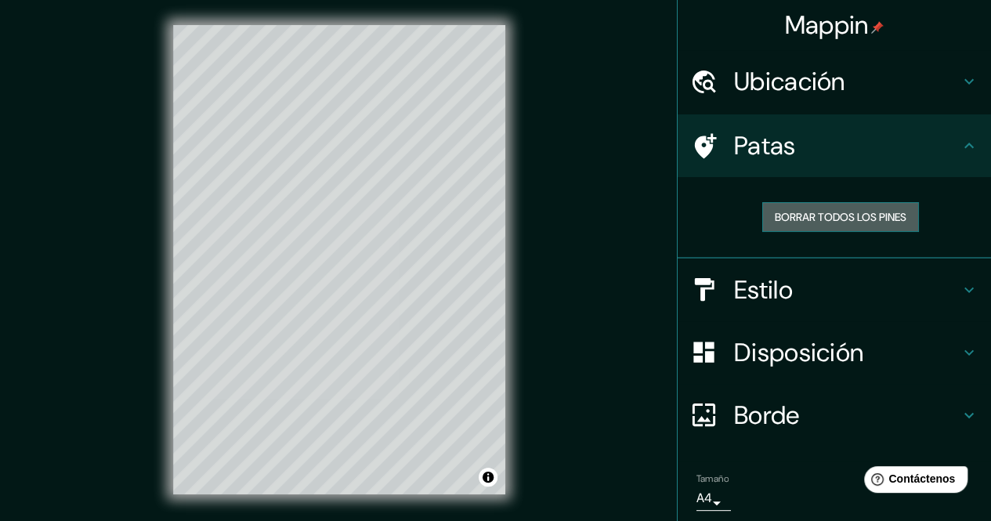
click at [837, 220] on font "Borrar todos los pines" at bounding box center [841, 217] width 132 height 14
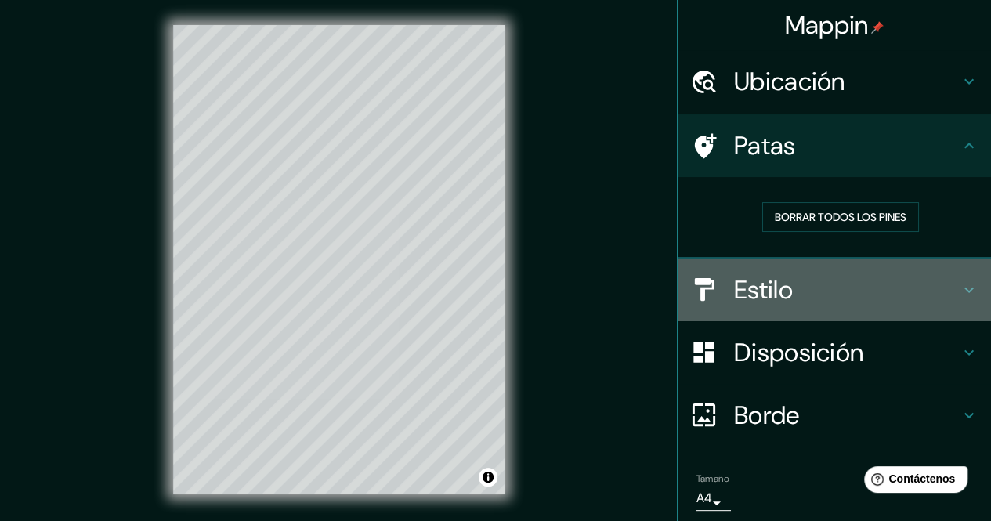
click at [782, 282] on font "Estilo" at bounding box center [763, 289] width 59 height 33
type input "170"
type input "34"
type input "17"
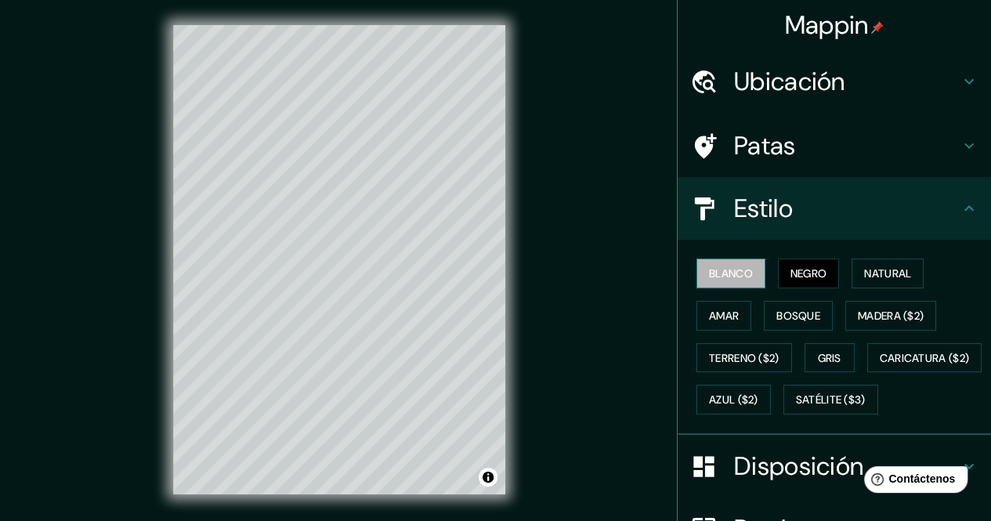
click at [724, 270] on font "Blanco" at bounding box center [731, 273] width 44 height 14
click at [714, 309] on font "Amar" at bounding box center [724, 316] width 30 height 14
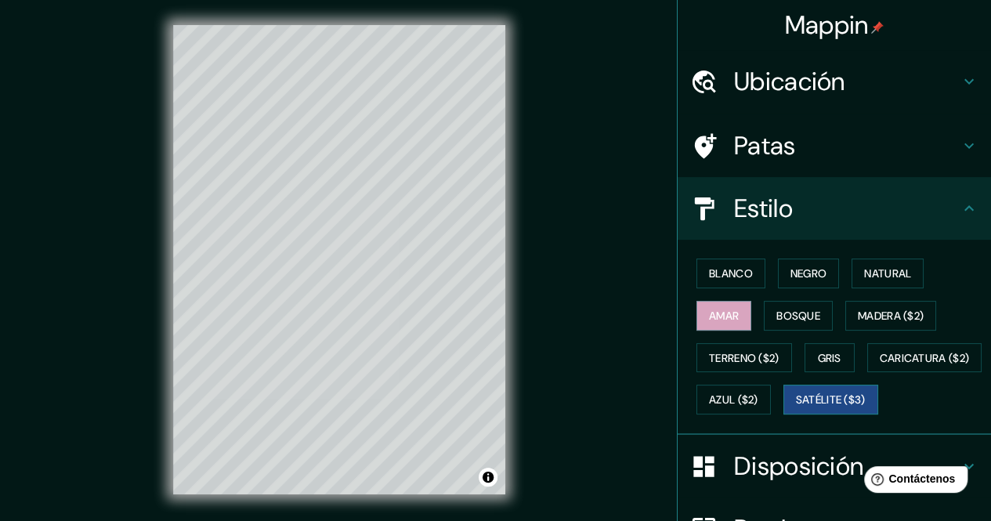
click at [796, 407] on font "Satélite ($3)" at bounding box center [831, 400] width 70 height 14
click at [758, 393] on font "Azul ($2)" at bounding box center [733, 400] width 49 height 14
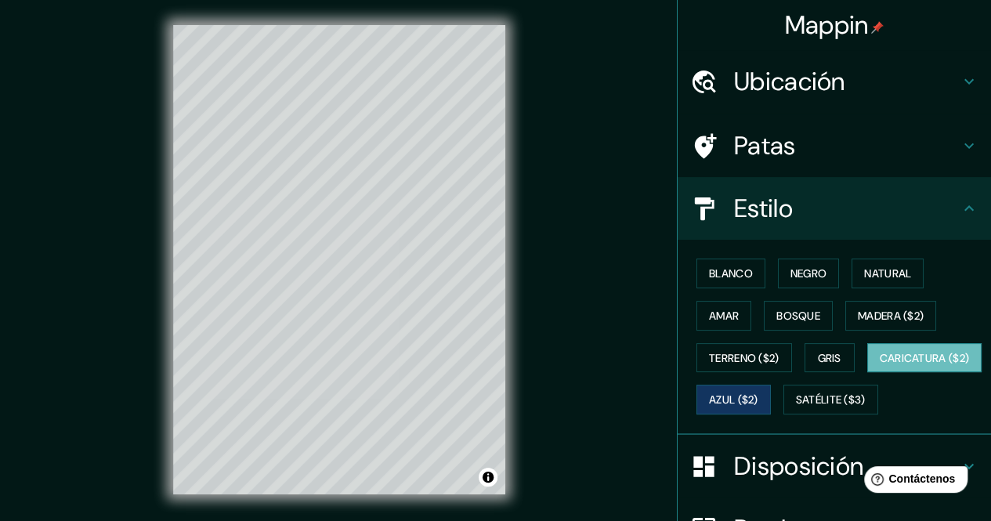
click at [880, 365] on font "Caricatura ($2)" at bounding box center [925, 358] width 90 height 14
click at [872, 309] on font "Madera ($2)" at bounding box center [891, 316] width 66 height 14
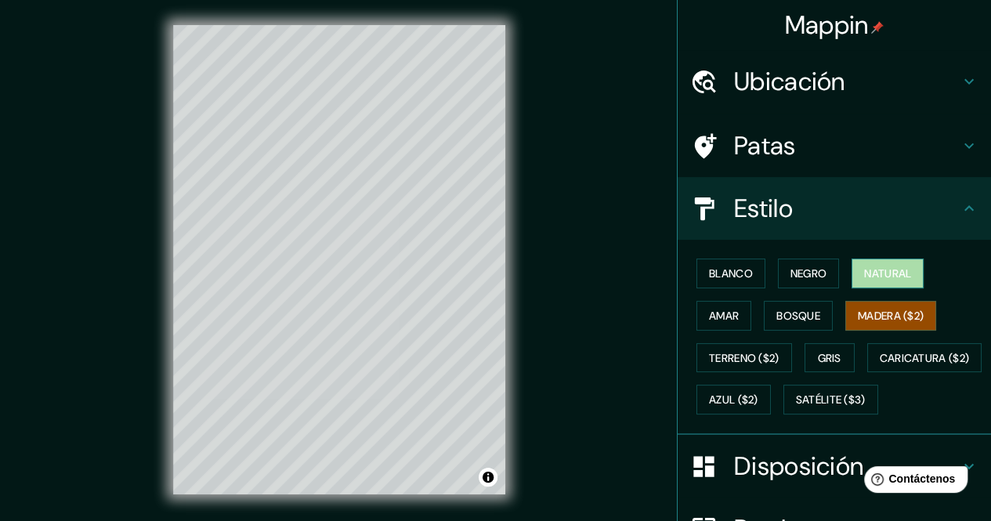
click at [864, 266] on font "Natural" at bounding box center [887, 273] width 47 height 14
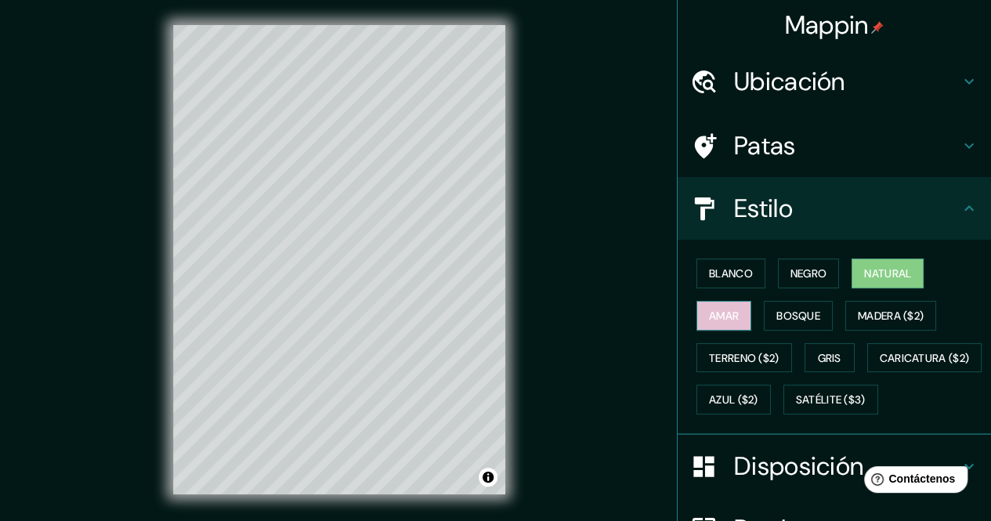
click at [727, 316] on font "Amar" at bounding box center [724, 316] width 30 height 14
